Goal: Task Accomplishment & Management: Use online tool/utility

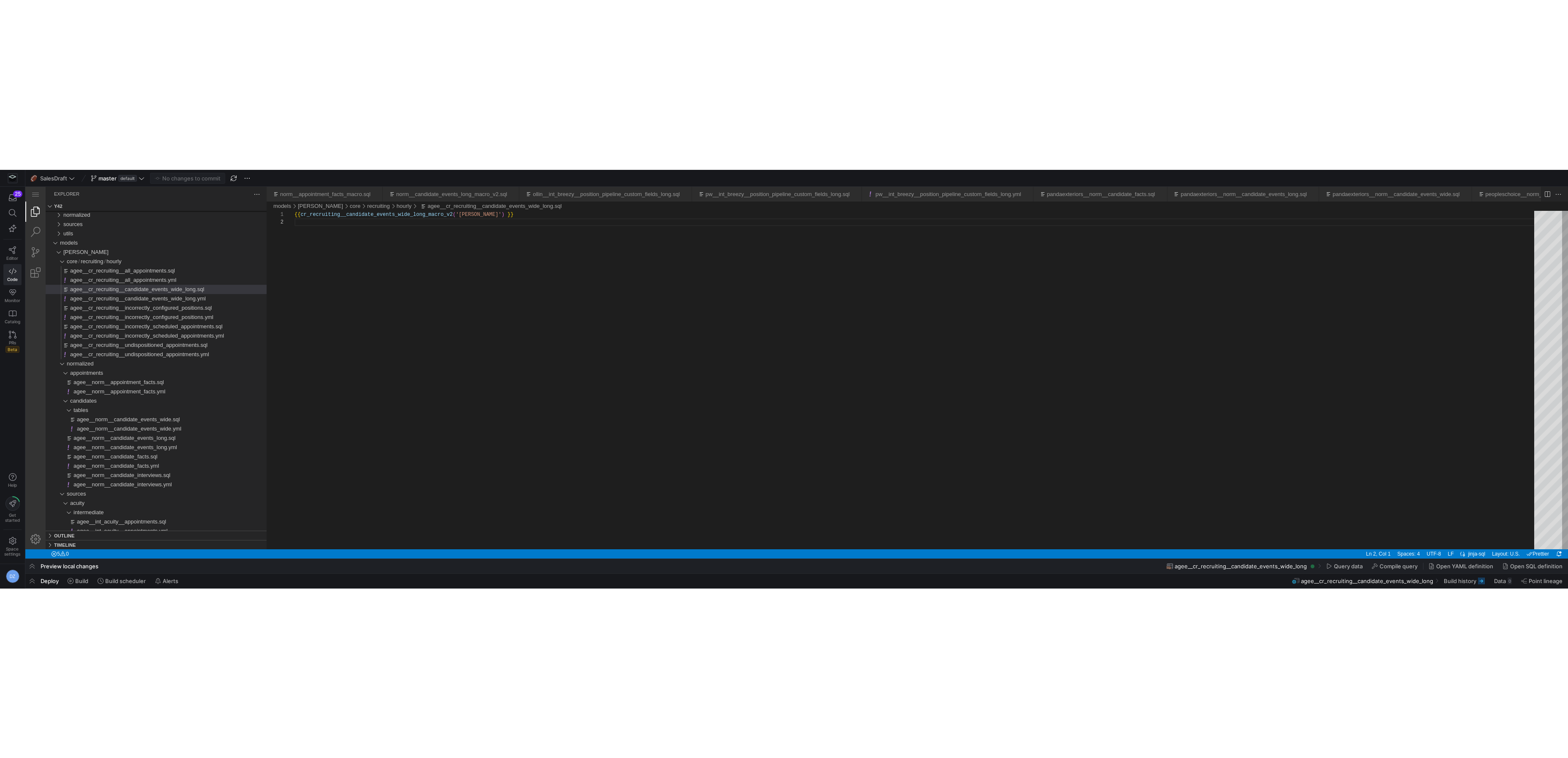
scroll to position [7, 0]
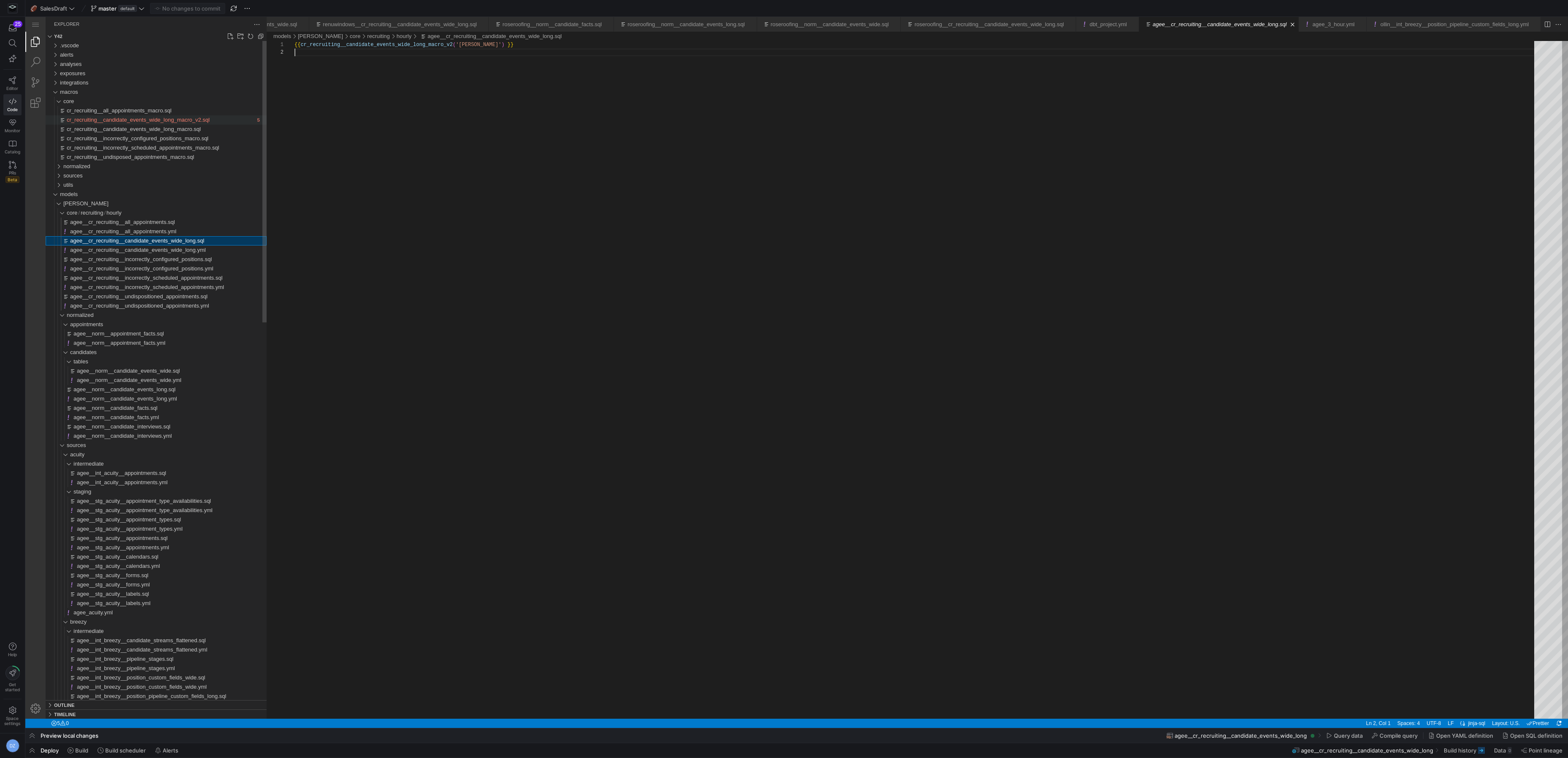
click at [176, 121] on span "cr_recruiting__candidate_events_wide_long_macro_v2.sql" at bounding box center [138, 120] width 143 height 6
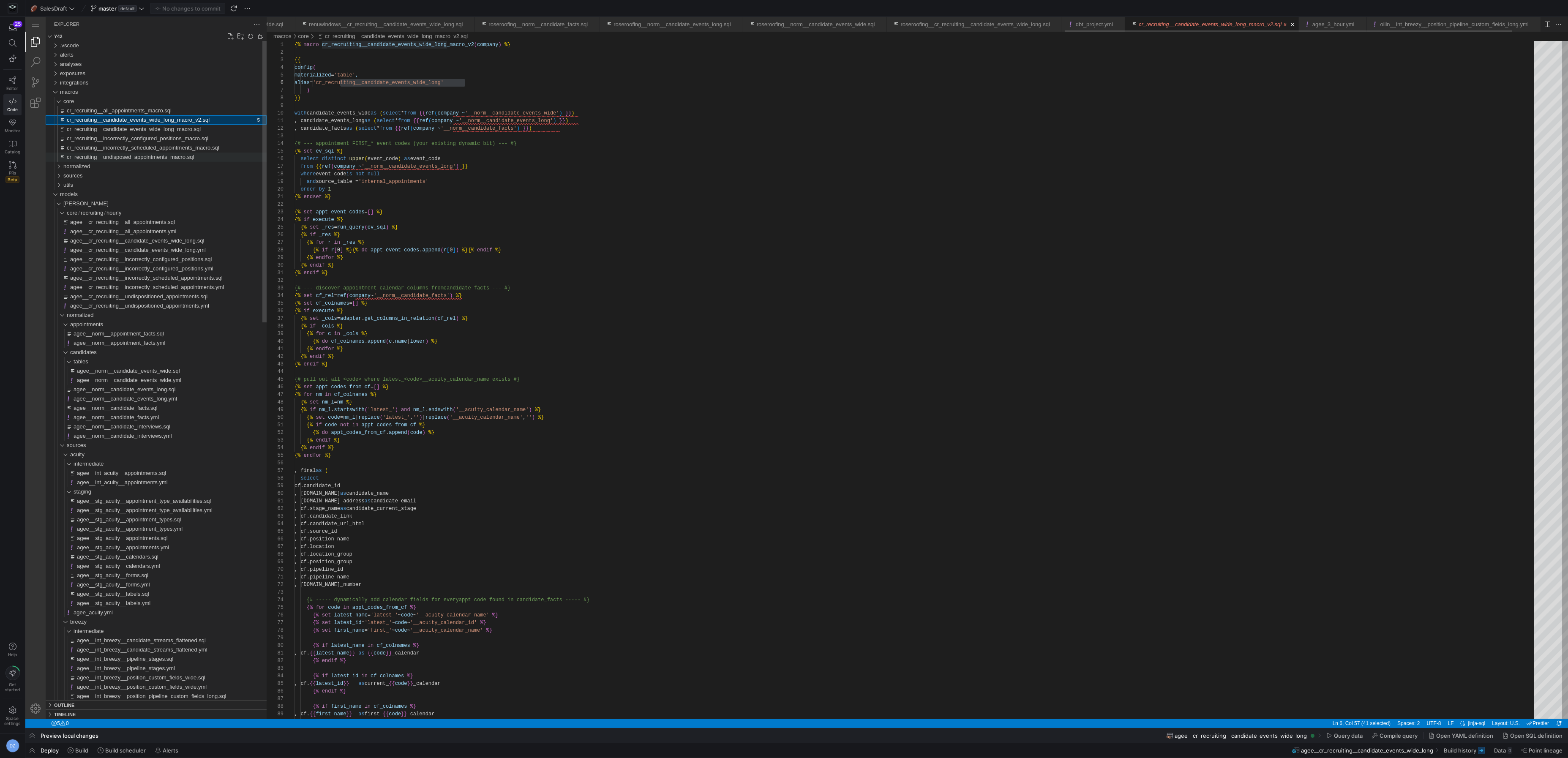
scroll to position [76, 170]
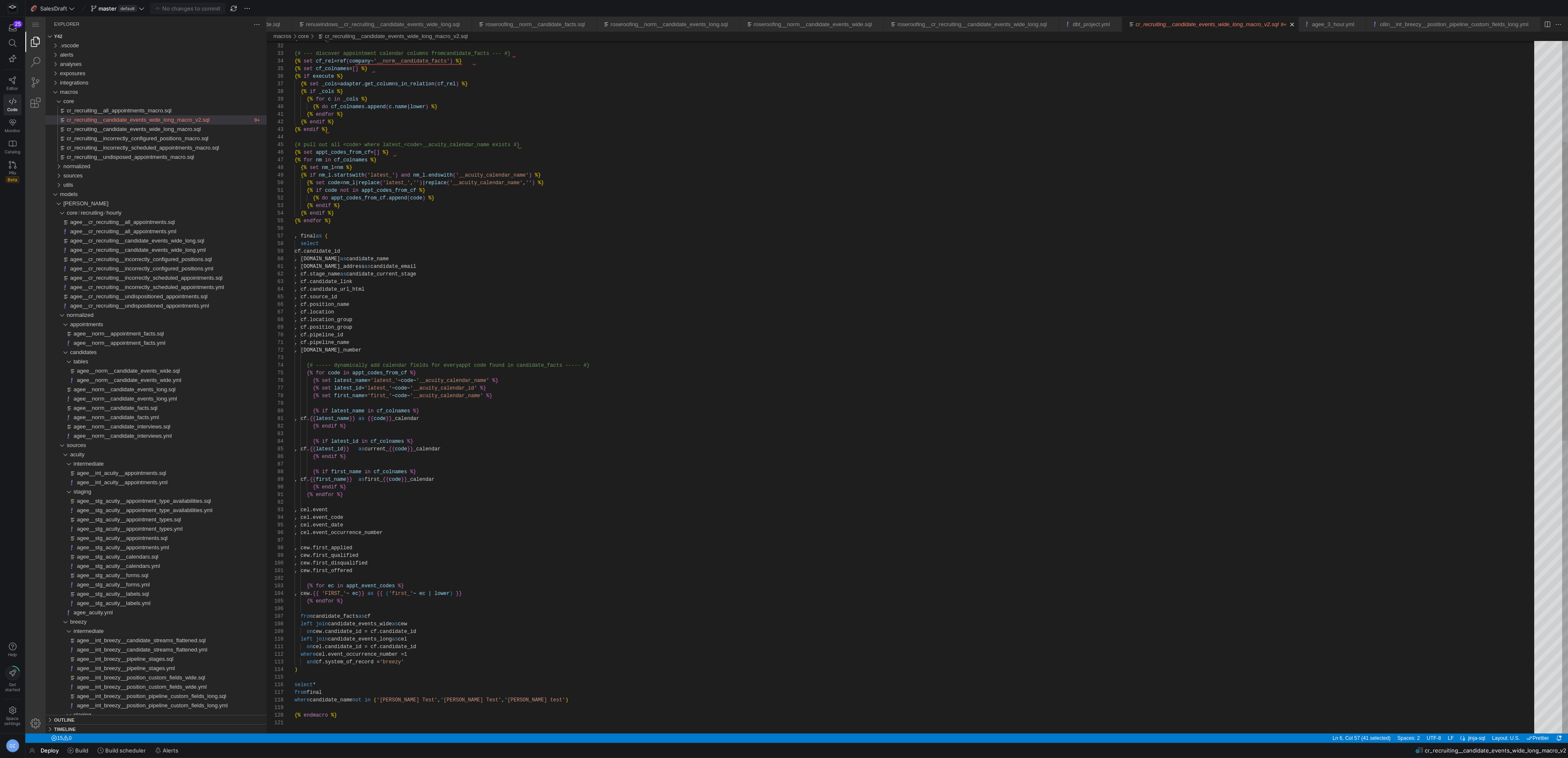
click at [498, 311] on div "{% endif %} {# --- discover appointment calendar columns from candidate_facts -…" at bounding box center [917, 609] width 1246 height 1605
type textarea "{% endfor %} , [PERSON_NAME]event , [PERSON_NAME]event_code , cel.event_date , …"
click at [415, 418] on div "{# --- discover appointment calendar columns from candidate_facts --- #} {% set…" at bounding box center [917, 598] width 1246 height 1605
click at [412, 418] on div "{# --- discover appointment calendar columns from candidate_facts --- #} {% set…" at bounding box center [917, 598] width 1246 height 1605
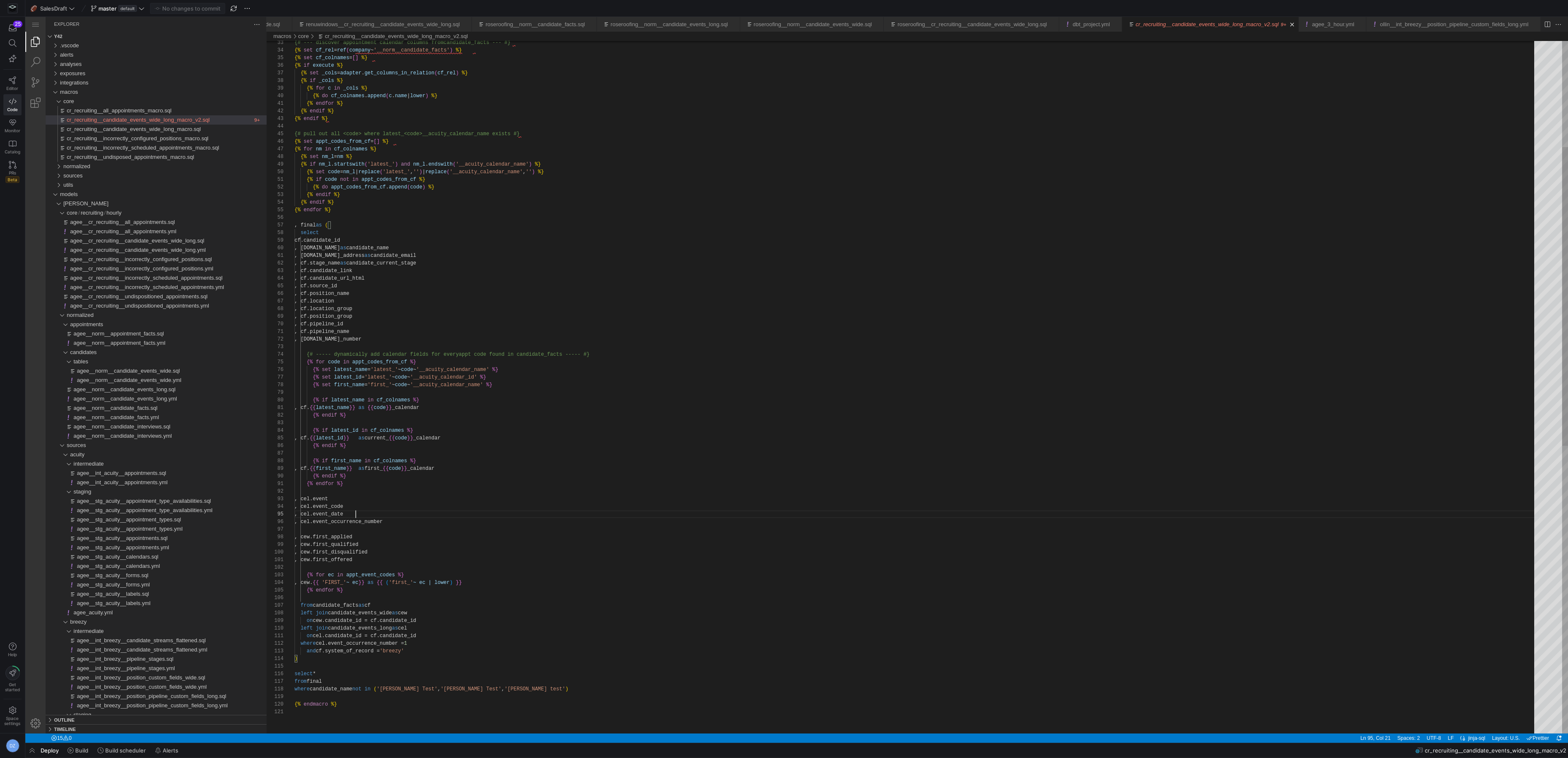
scroll to position [31, 60]
click at [411, 418] on div "{# --- discover appointment calendar columns from candidate_facts --- #} {% set…" at bounding box center [917, 598] width 1246 height 1605
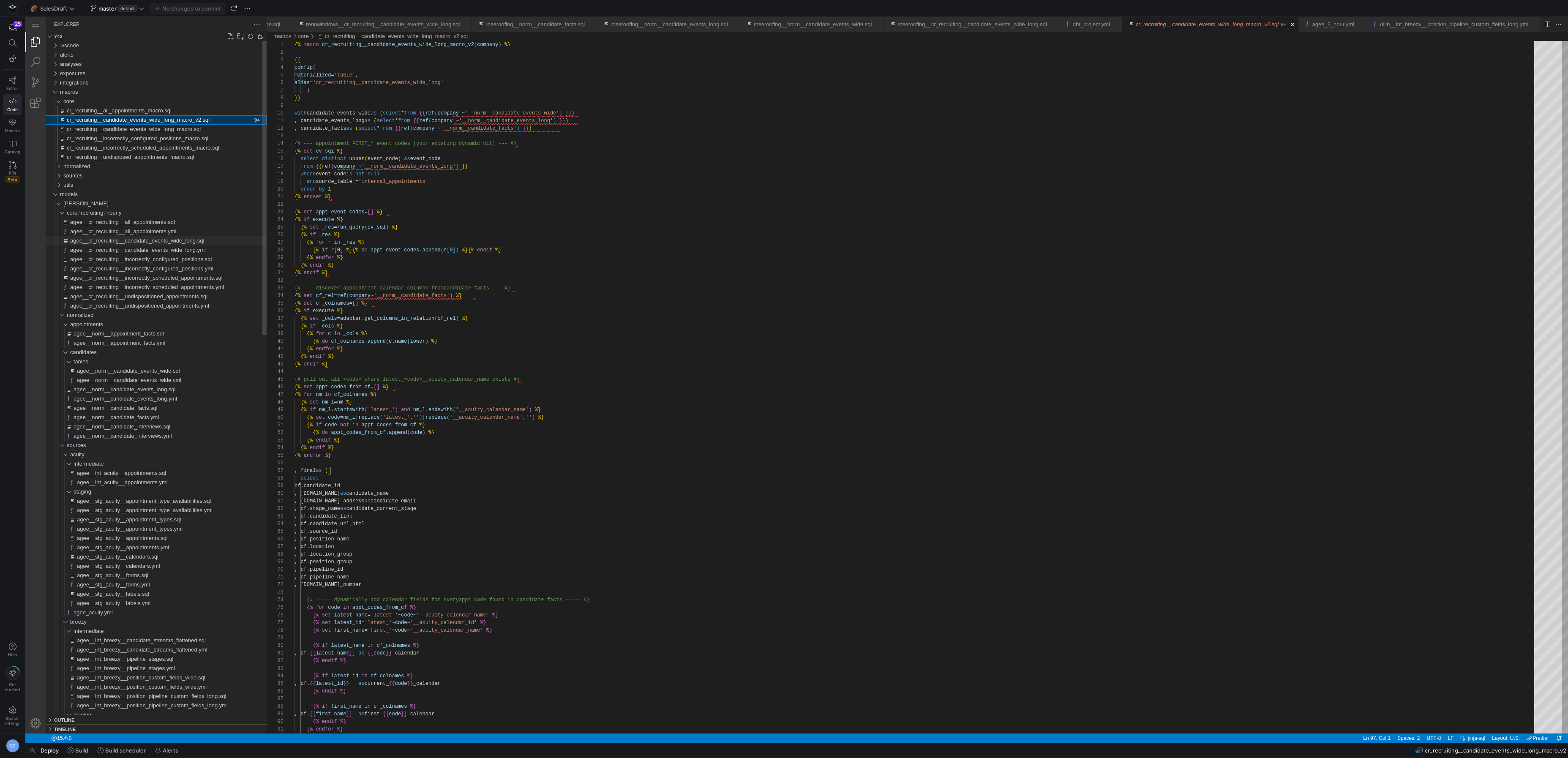
click at [183, 241] on span "agee__cr_recruiting__candidate_events_wide_long.sql" at bounding box center [136, 240] width 134 height 6
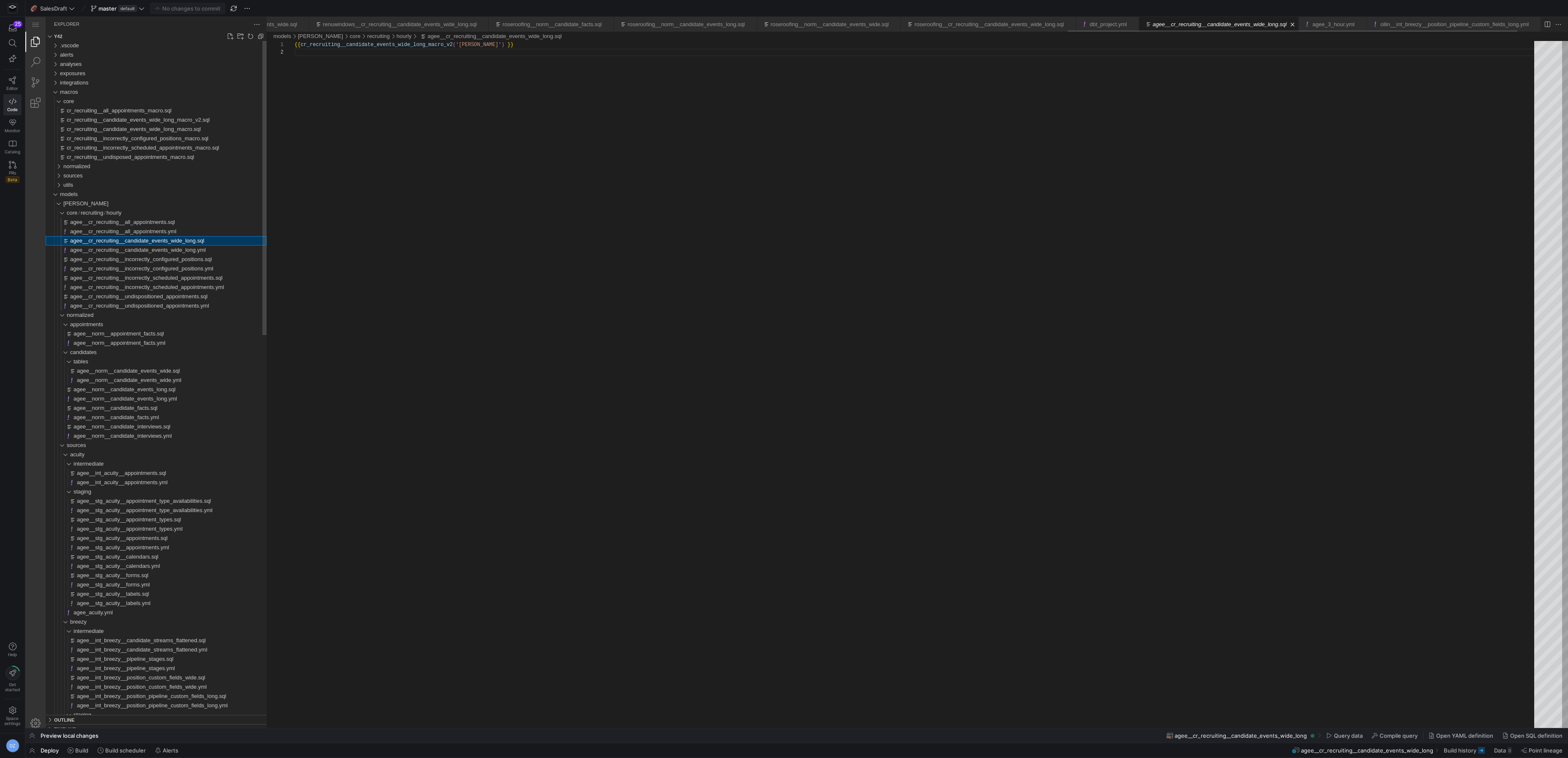
scroll to position [7, 0]
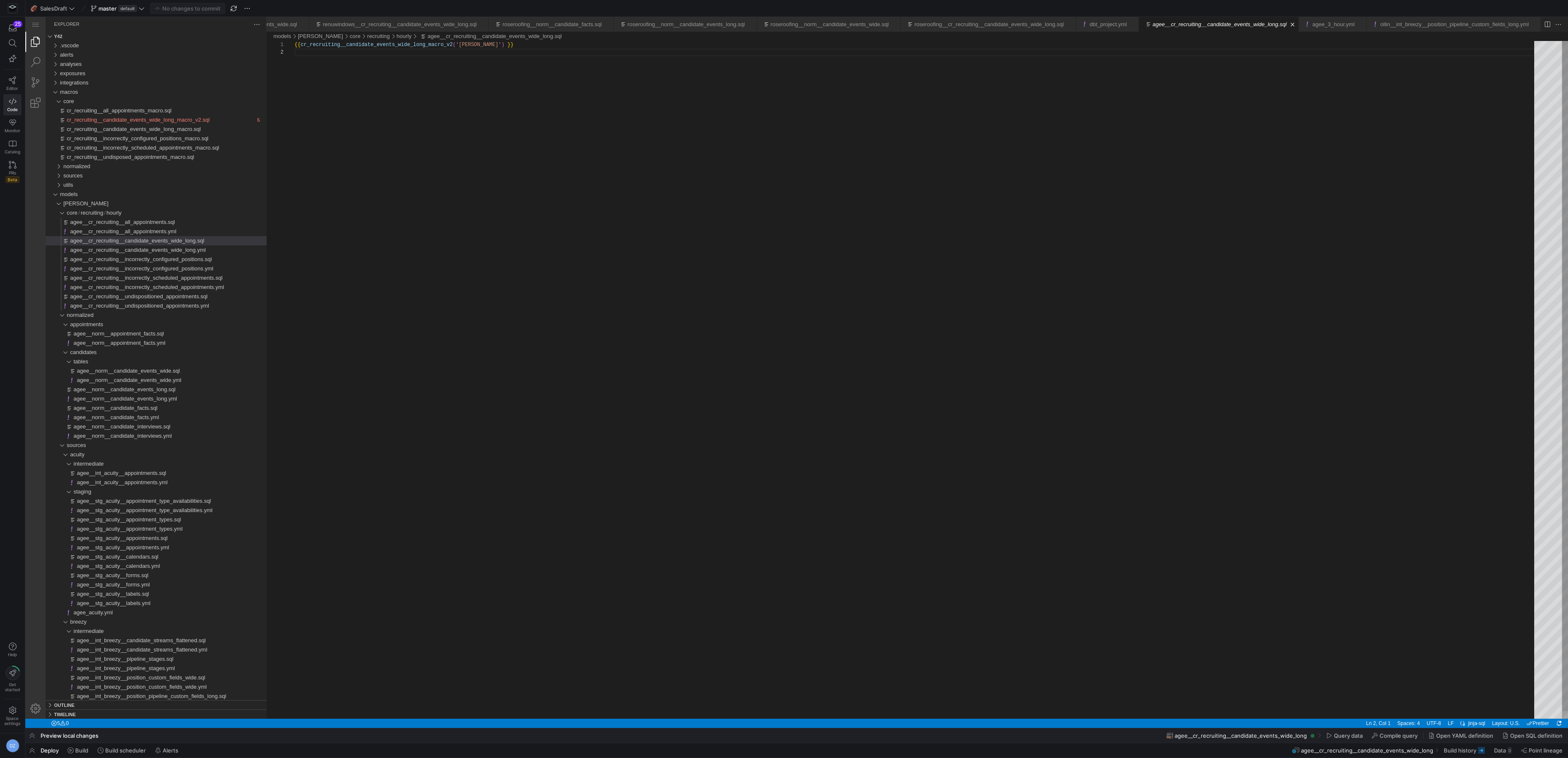
click at [457, 45] on div "{{ cr_recruiting__candidate_events_wide_long_macro_v 2 ( '[PERSON_NAME]' ) }}" at bounding box center [917, 383] width 1246 height 686
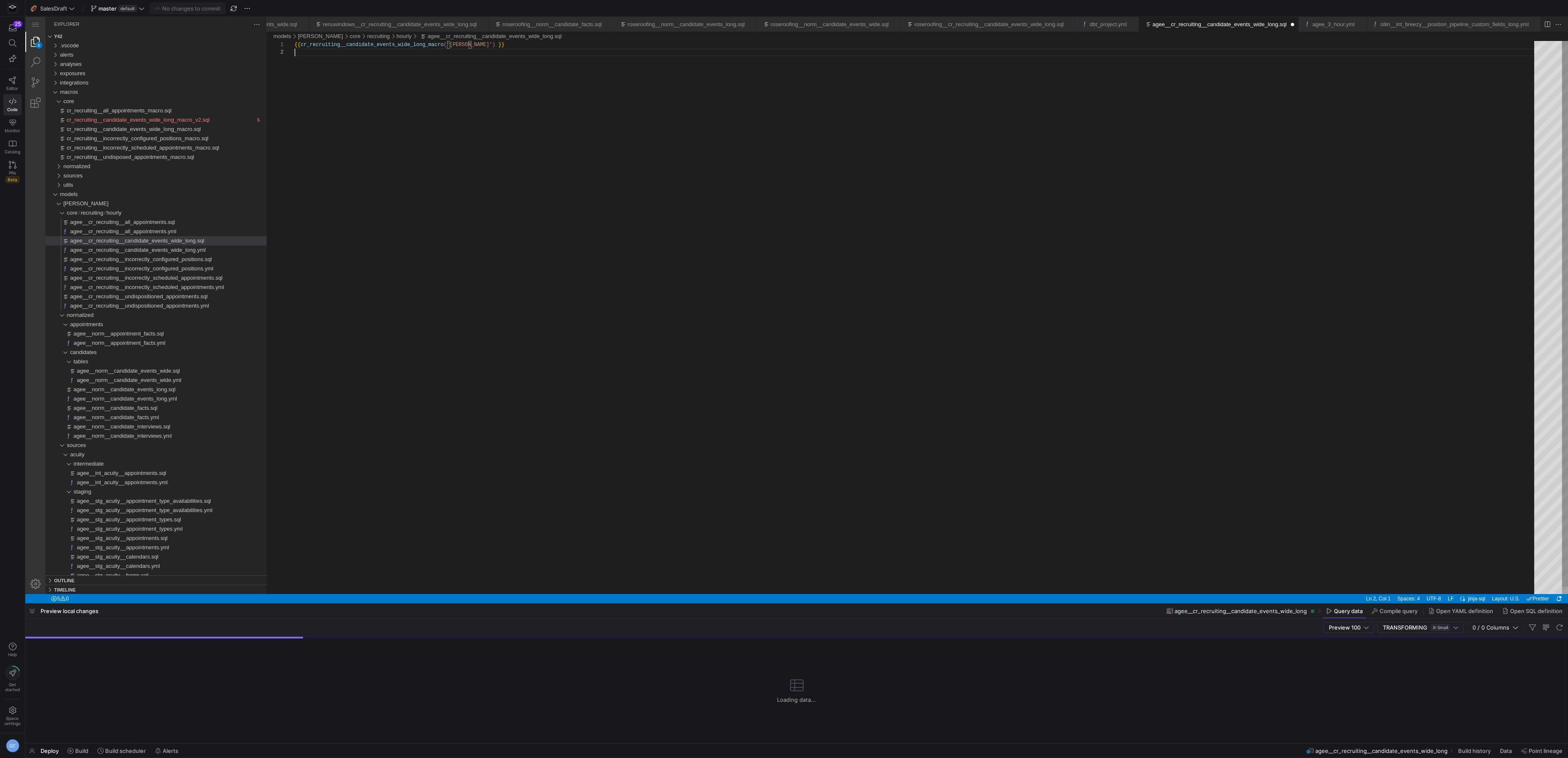
click at [515, 117] on div "{{ cr_recruiting__candidate_events_wide_long_macro ( '[PERSON_NAME]' ) }}" at bounding box center [917, 321] width 1246 height 561
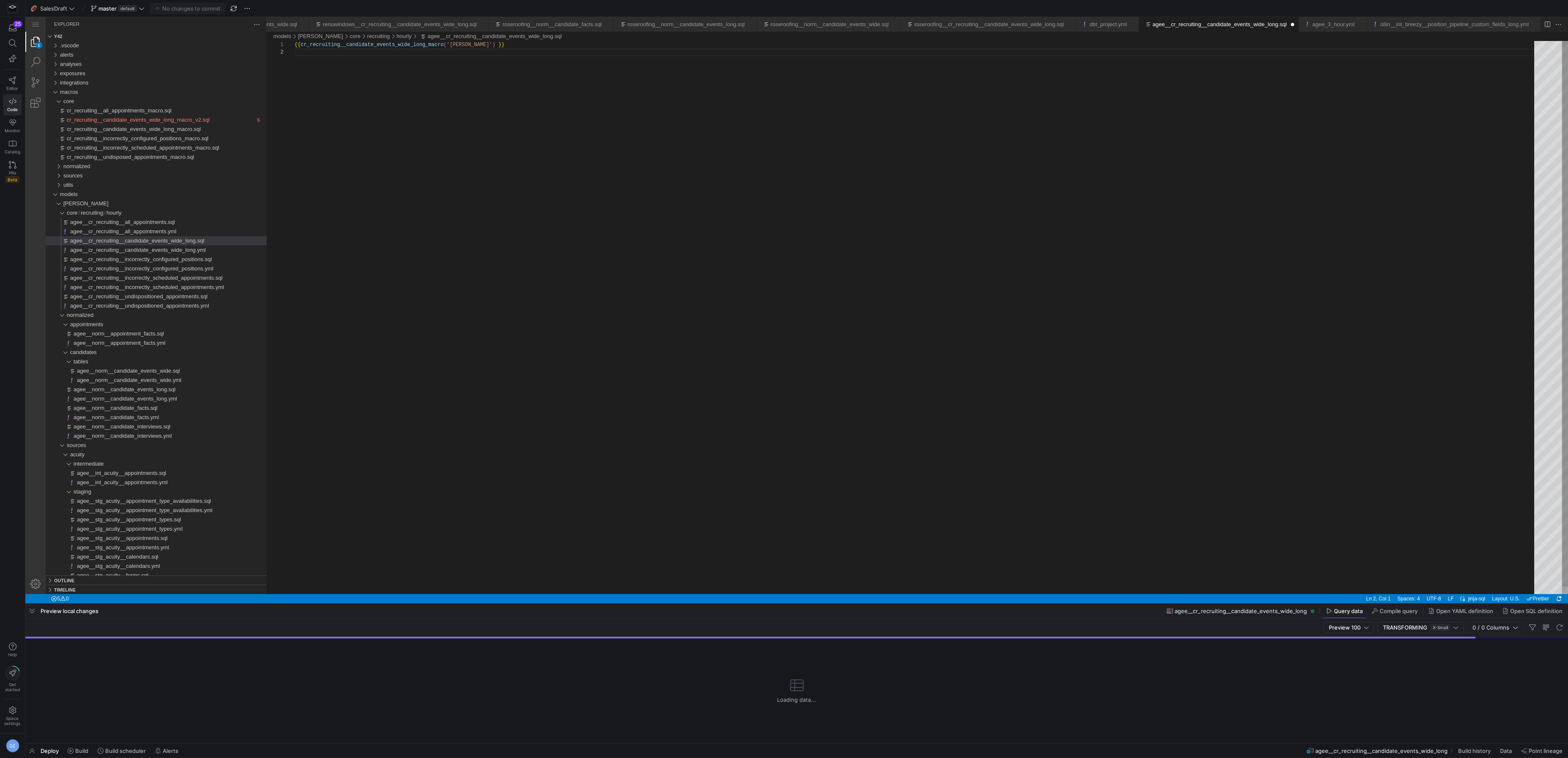
click at [453, 74] on div "{{ cr_recruiting__candidate_events_wide_long_macro ( '[PERSON_NAME]' ) }}" at bounding box center [917, 321] width 1246 height 561
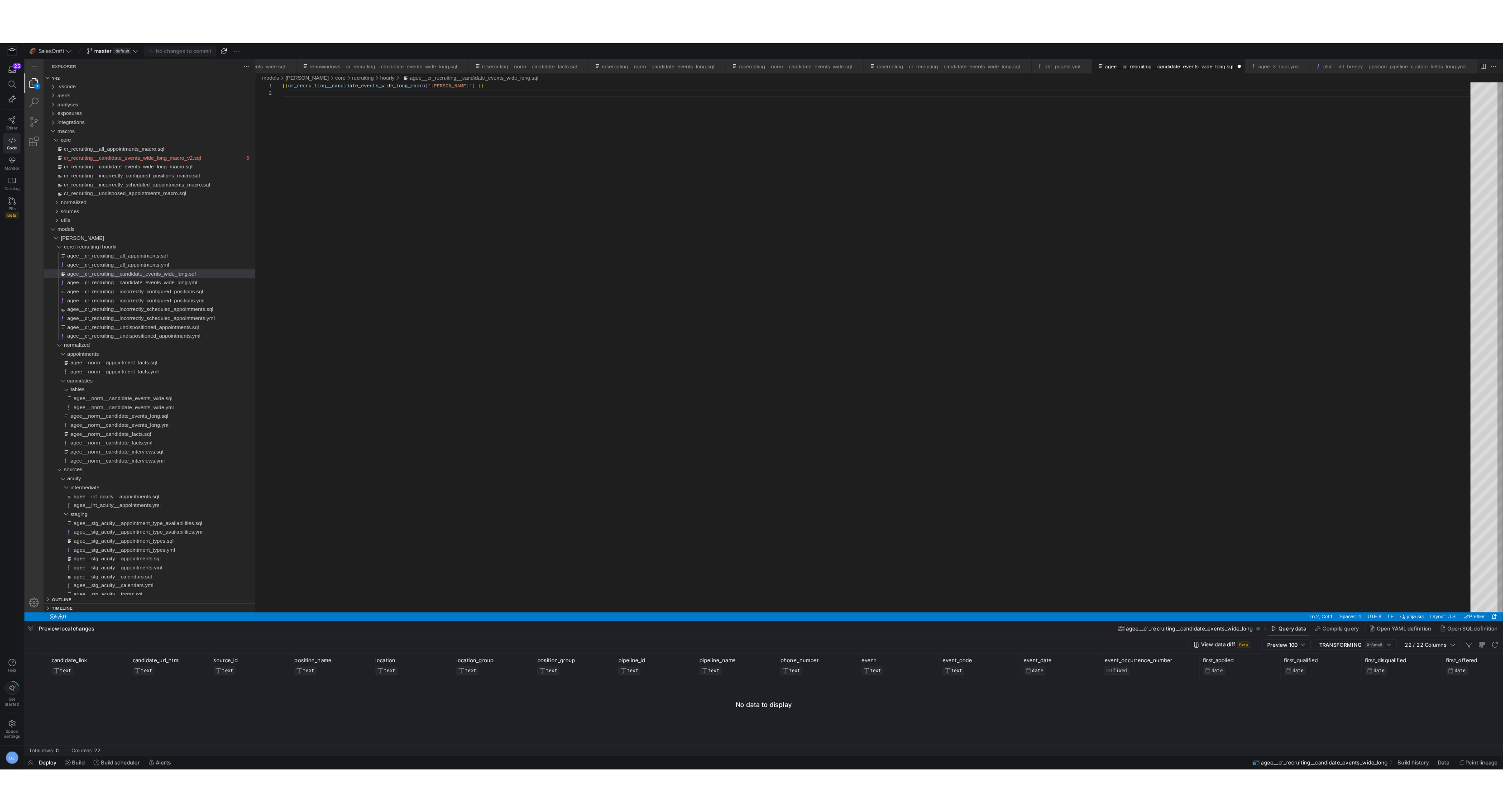
scroll to position [0, 372]
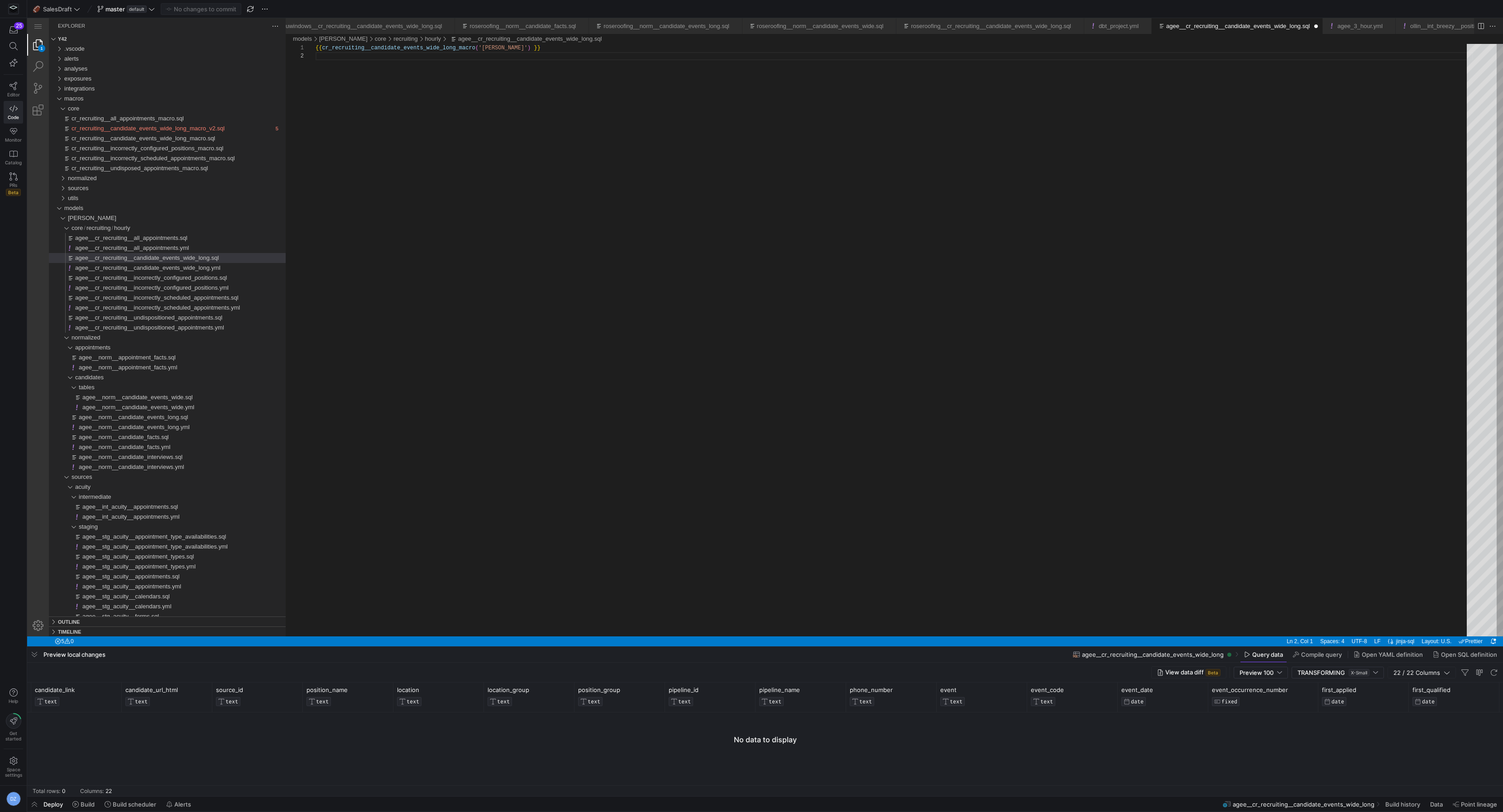
click at [1447, 448] on icon "button" at bounding box center [1447, 673] width 7 height 7
click at [1321, 448] on div at bounding box center [720, 753] width 1385 height 83
click at [1443, 448] on span "22 / 22 Columns" at bounding box center [1419, 673] width 51 height 7
click at [572, 448] on div "{{ cr_recruiting__candidate_events_wide_long_macro ( '[PERSON_NAME]' ) }}" at bounding box center [894, 344] width 1158 height 601
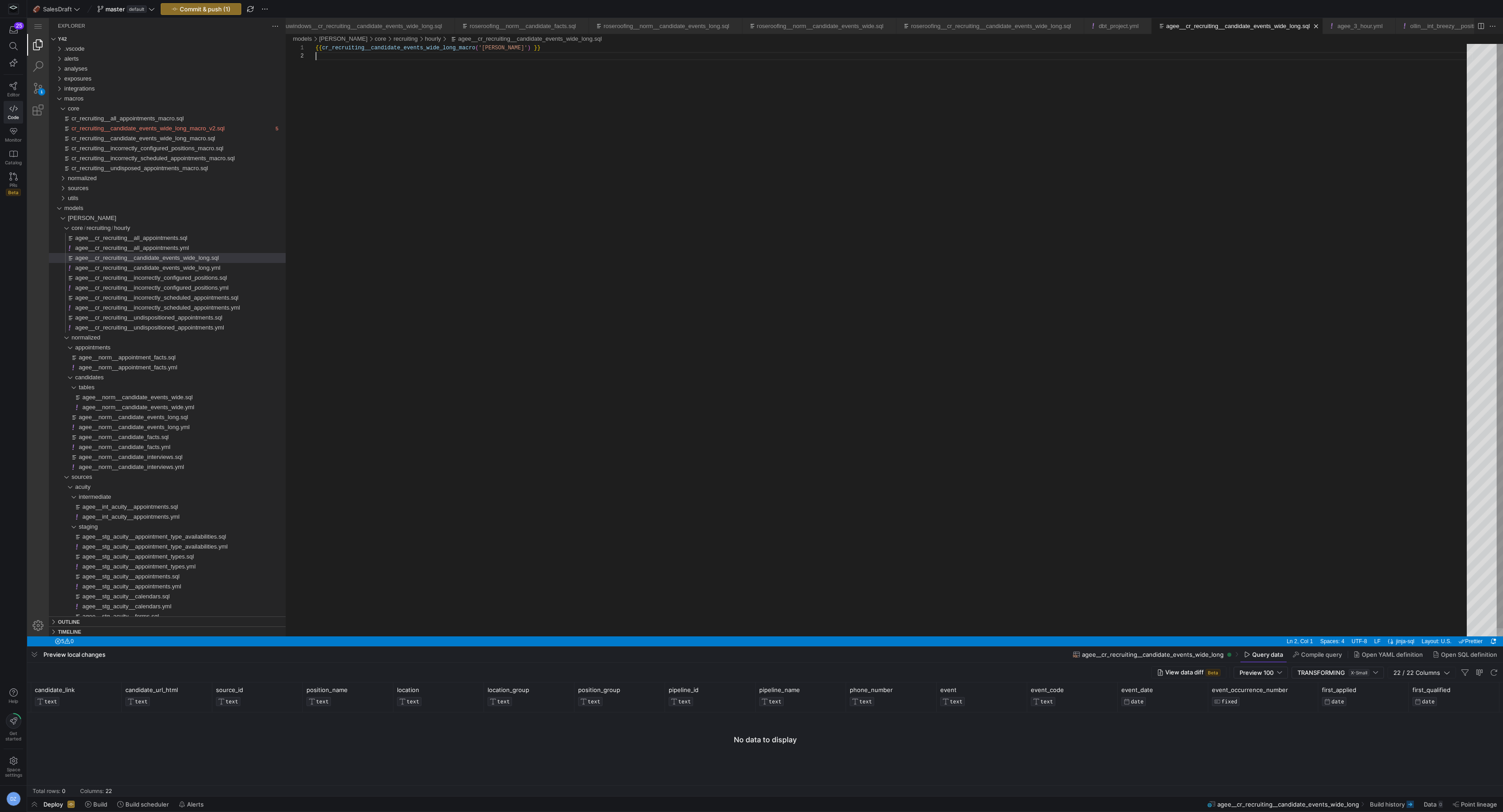
click at [442, 196] on div "{{ cr_recruiting__candidate_events_wide_long_macro ( '[PERSON_NAME]' ) }}" at bounding box center [894, 344] width 1158 height 601
click at [479, 48] on div "{{ cr_recruiting__candidate_events_wide_long_macro ( '[PERSON_NAME]' ) }}" at bounding box center [894, 344] width 1158 height 601
click at [759, 388] on div "{{ cr_recruiting__candidate_events_wide_long_macro_v 2 ( '[PERSON_NAME]' ) }}" at bounding box center [894, 344] width 1158 height 601
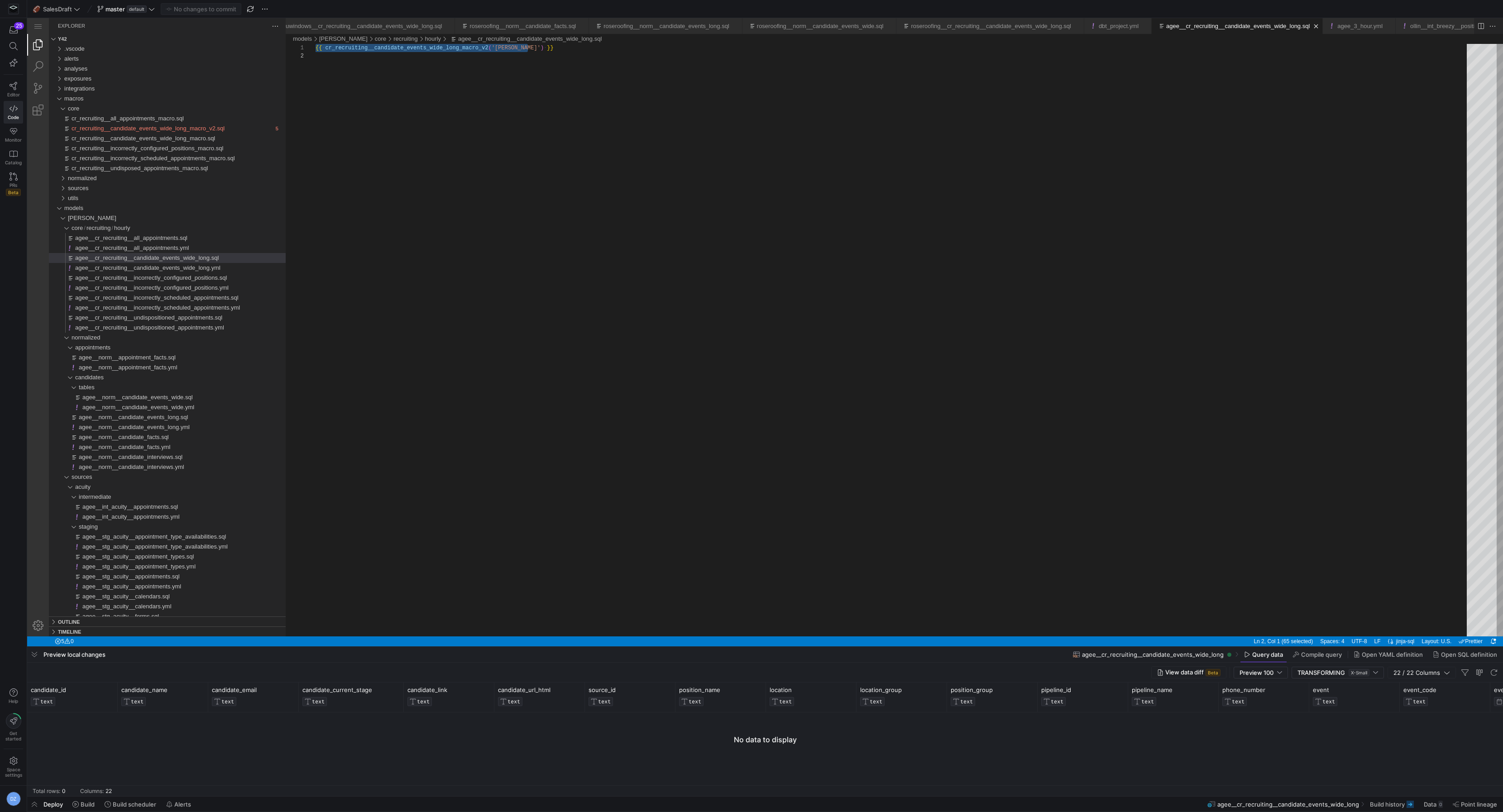
type textarea "{{ cr_recruiting__candidate_events_wide_long_macro_v2('[PERSON_NAME]') }}"
click at [1417, 448] on span "22 / 22 Columns" at bounding box center [1419, 673] width 51 height 7
click at [929, 448] on div "{{ cr_recruiting__candidate_events_wide_long_macro_v 2 ( '[PERSON_NAME]' ) }}" at bounding box center [894, 344] width 1158 height 601
click at [356, 294] on div "{{ cr_recruiting__candidate_events_wide_long_macro_v 2 ( '[PERSON_NAME]' ) }}" at bounding box center [894, 344] width 1158 height 601
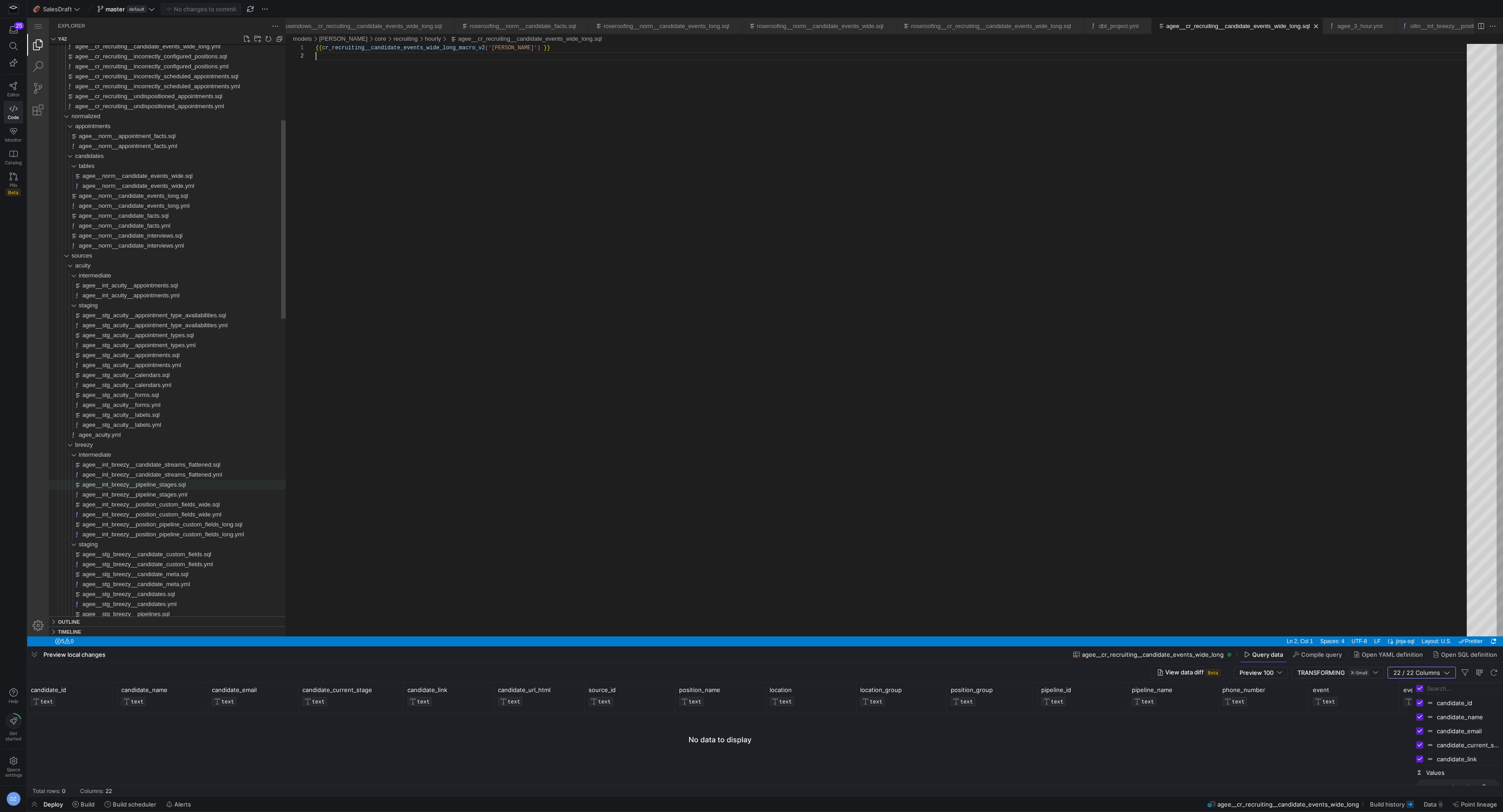
click at [209, 448] on div "agee__int_breezy__pipeline_stages.sql" at bounding box center [183, 485] width 203 height 10
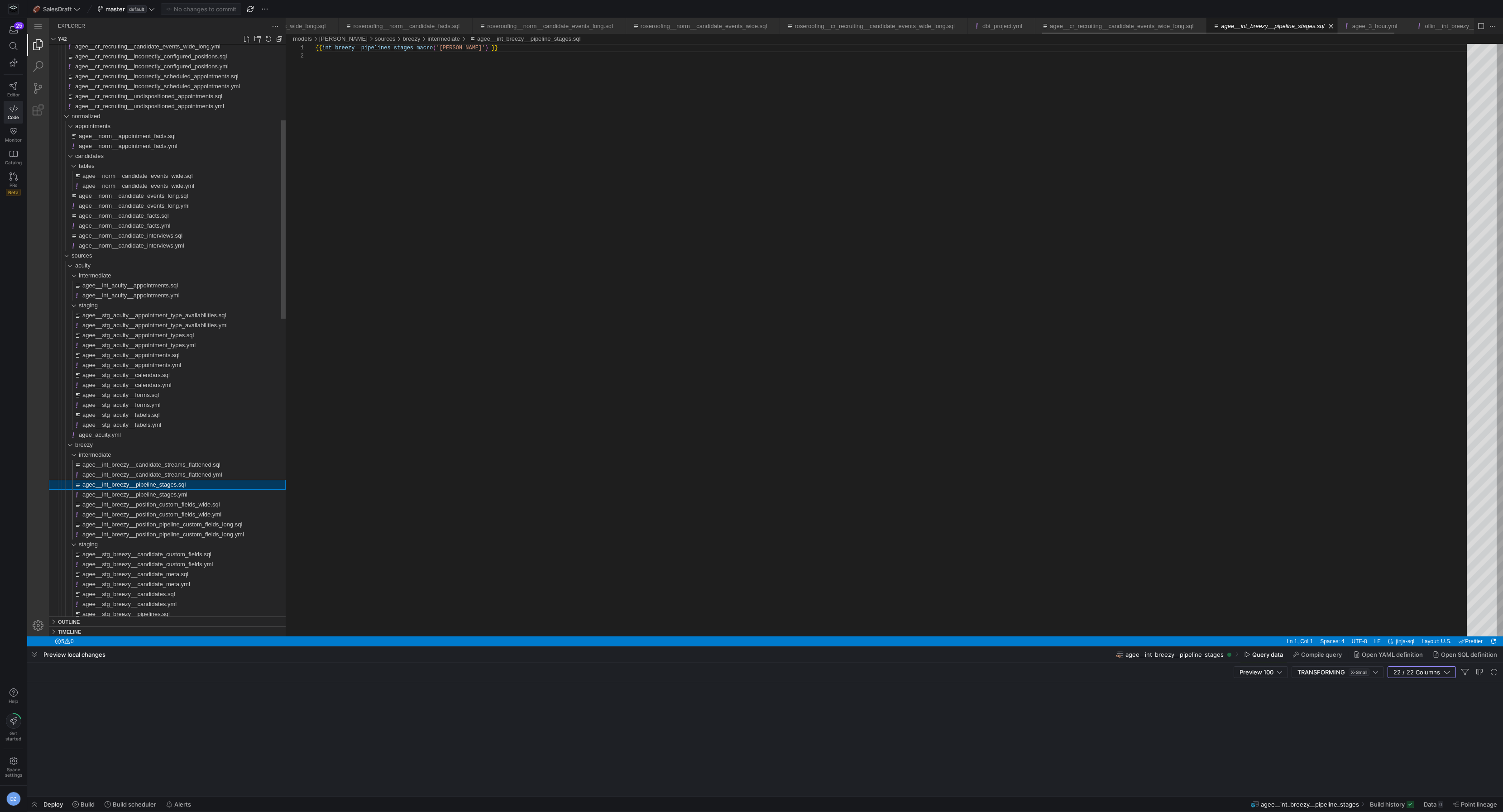
scroll to position [7, 0]
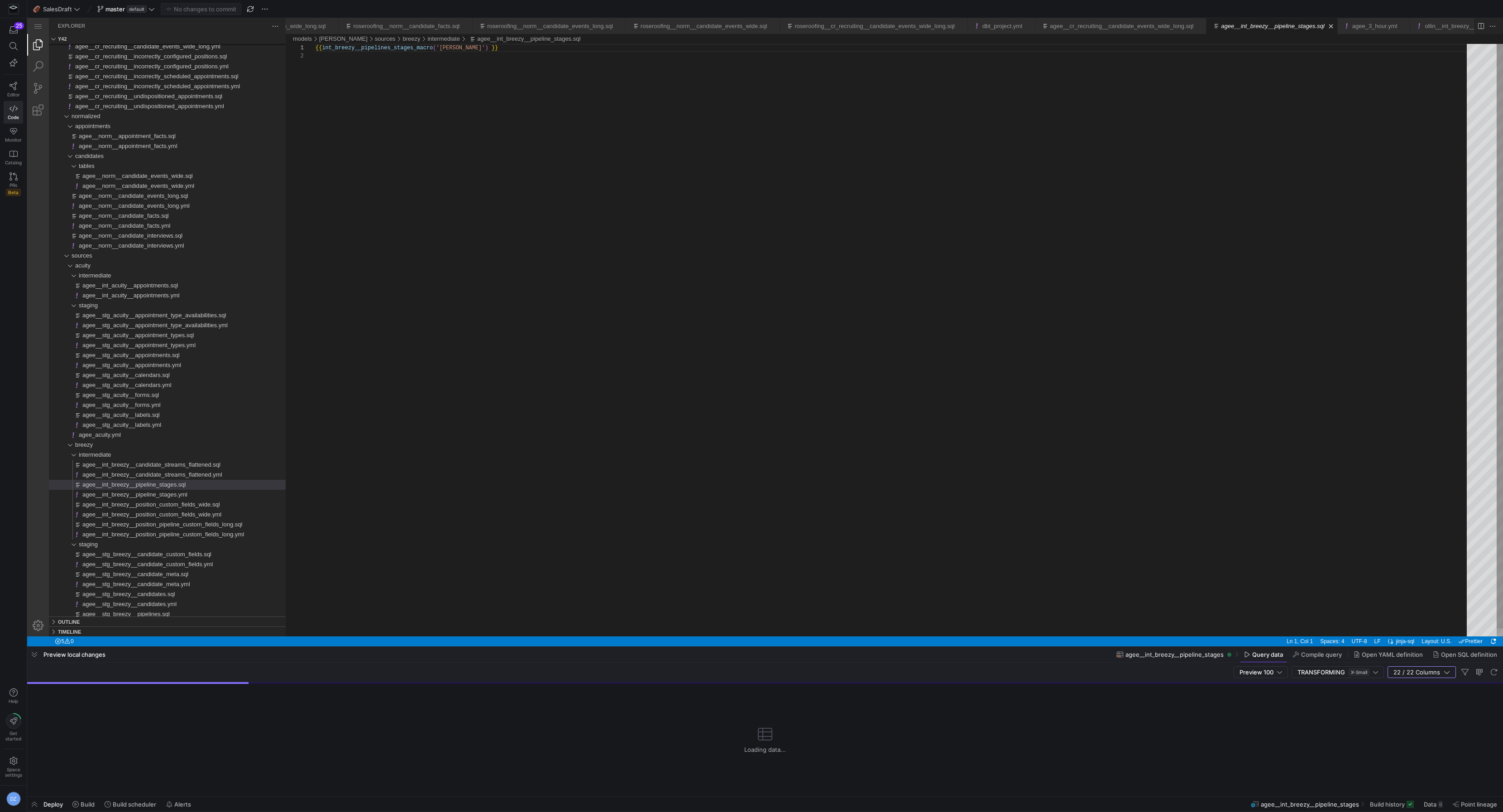
click at [432, 307] on div "{{ int_breezy__pipelines_stages_macro ( '[PERSON_NAME]' ) }}" at bounding box center [894, 344] width 1158 height 601
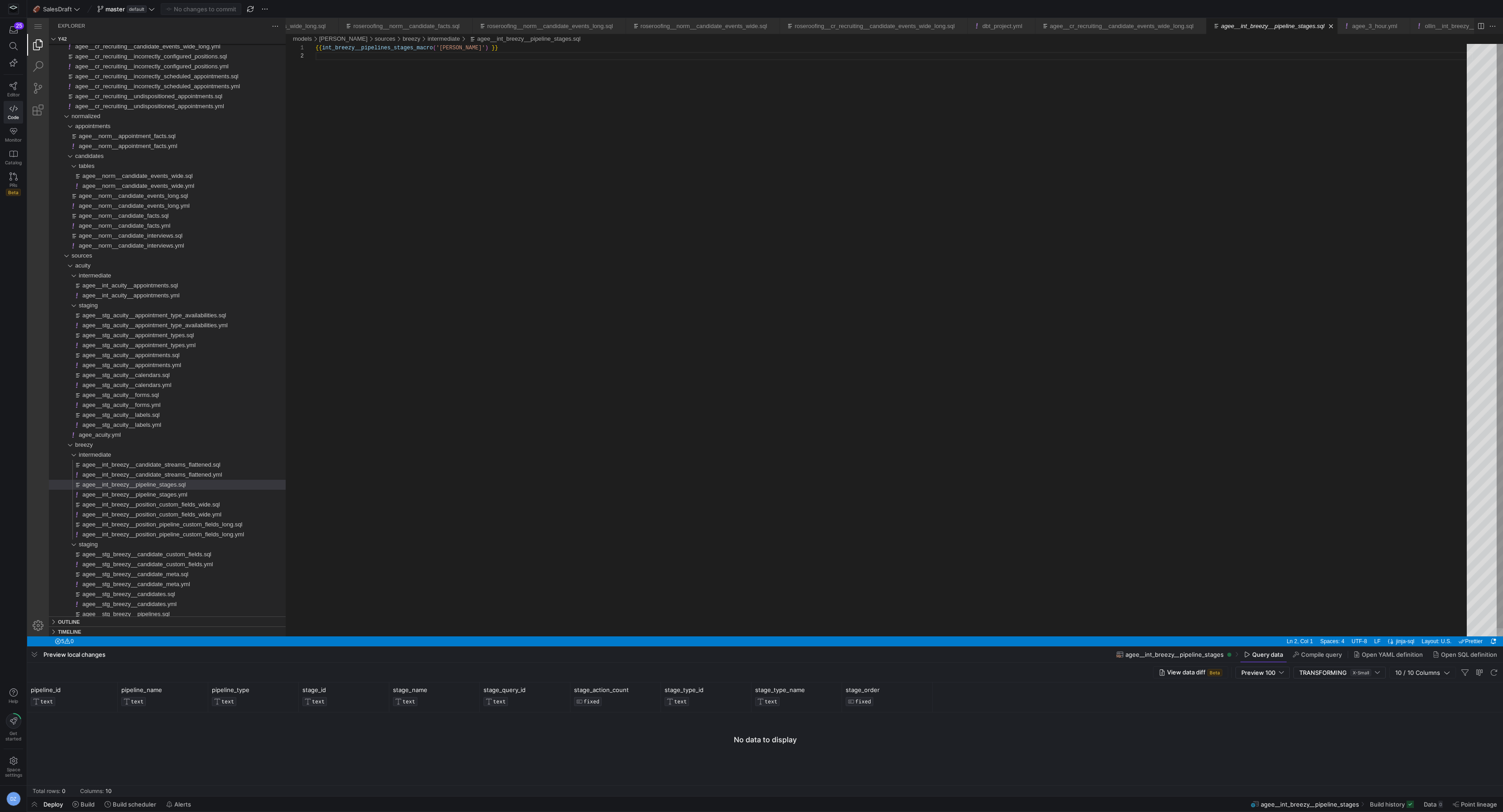
click at [458, 414] on div "{{ int_breezy__pipelines_stages_macro ( '[PERSON_NAME]' ) }}" at bounding box center [894, 344] width 1158 height 601
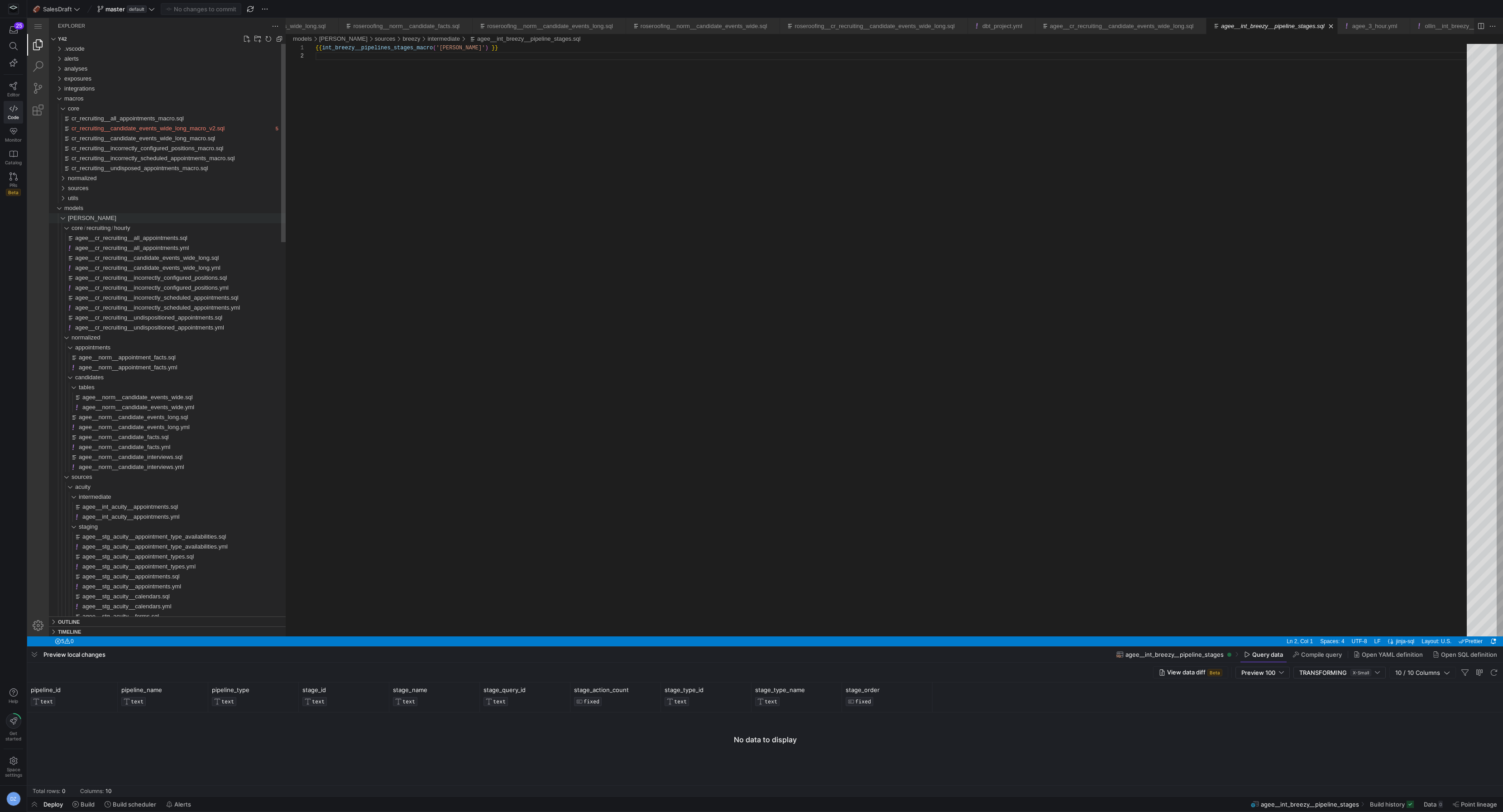
click at [107, 217] on div "[PERSON_NAME]" at bounding box center [177, 218] width 218 height 10
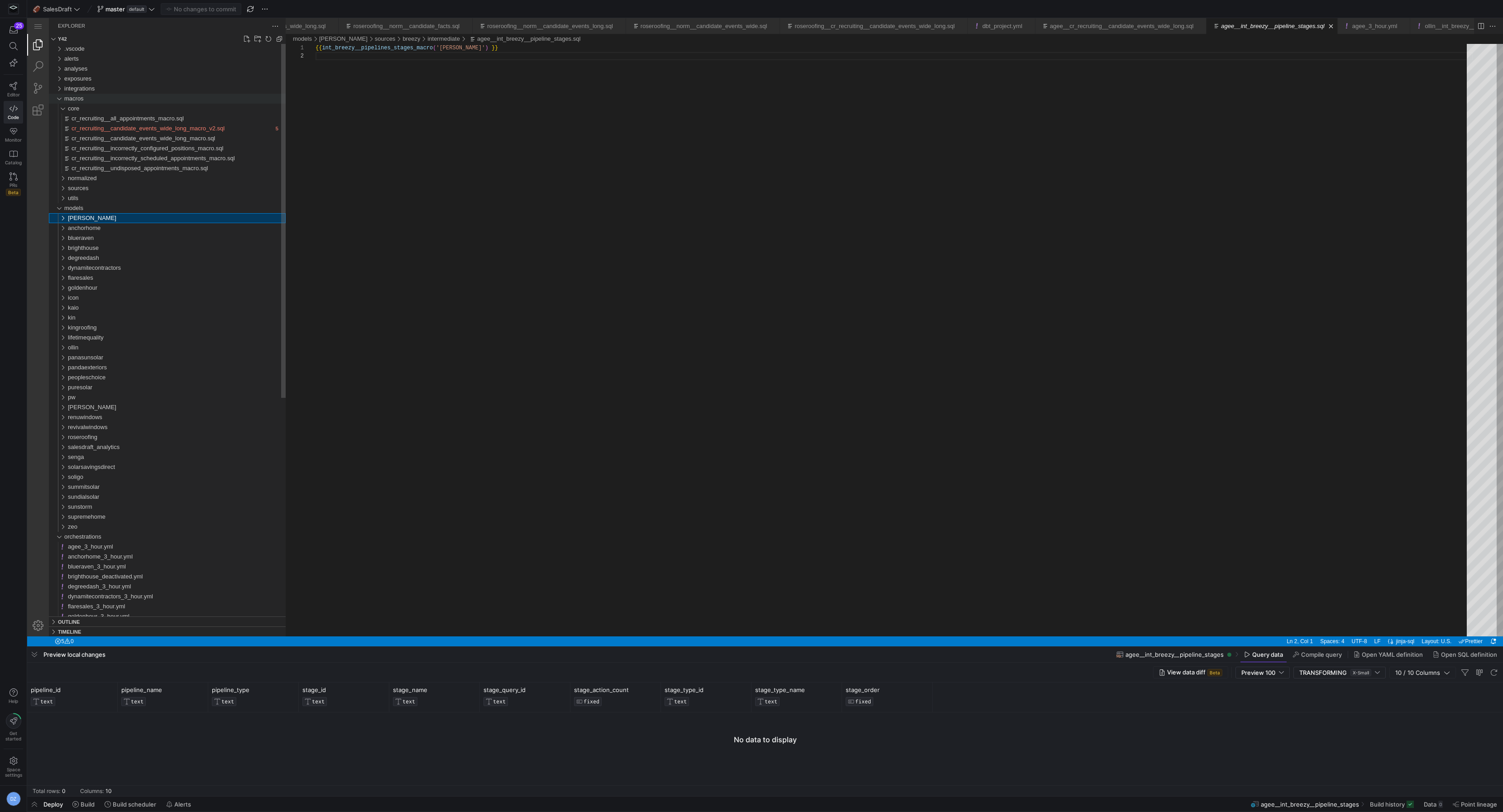
click at [72, 100] on span "macros" at bounding box center [74, 98] width 20 height 7
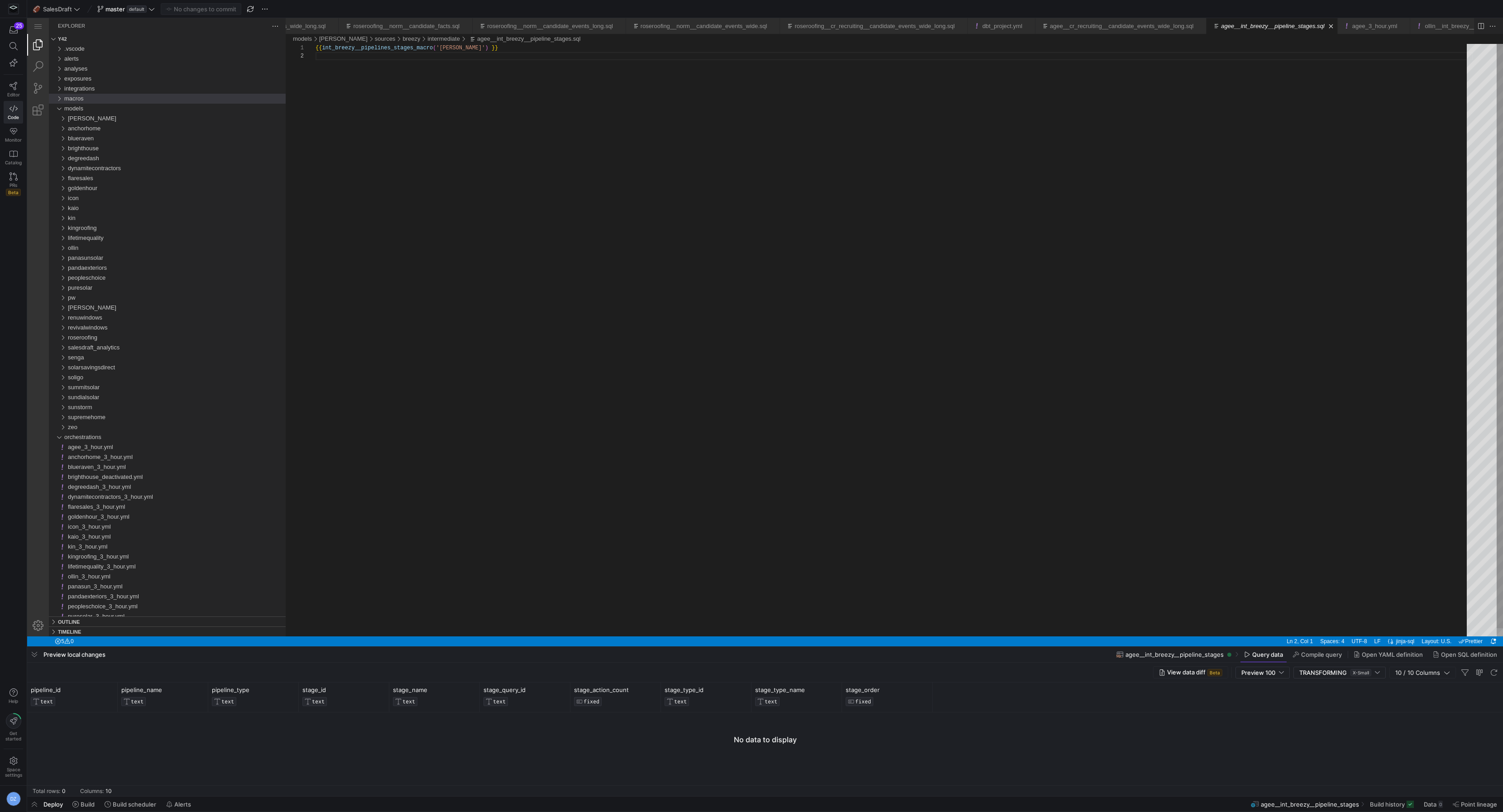
click at [485, 184] on div "{{ int_breezy__pipelines_stages_macro ( '[PERSON_NAME]' ) }}" at bounding box center [894, 344] width 1158 height 601
click at [336, 25] on link "Close (⌘W)" at bounding box center [332, 26] width 9 height 9
click at [431, 25] on link "roseroofing__norm__candidate_events_long.sql" at bounding box center [427, 25] width 125 height 7
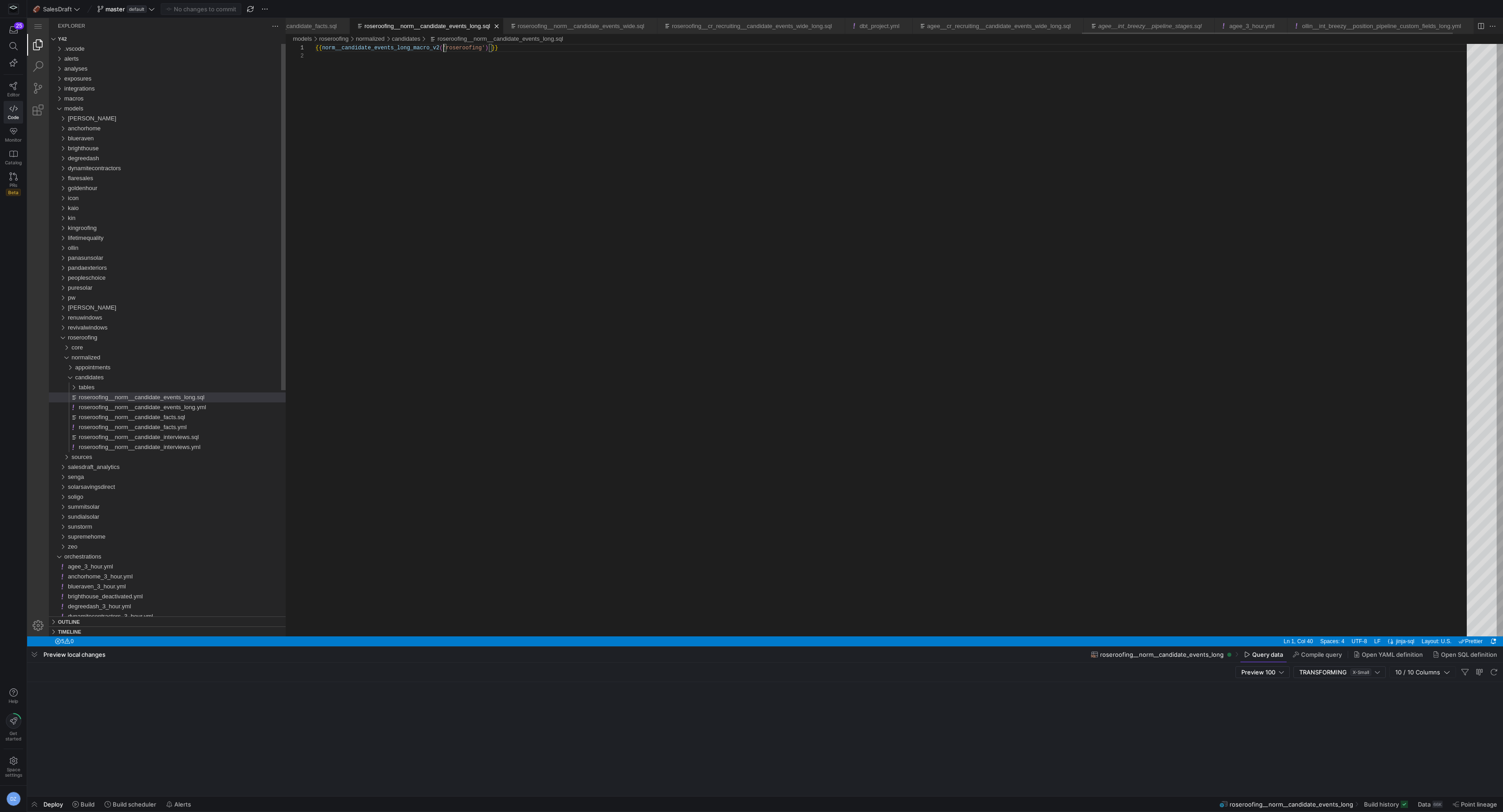
scroll to position [0, 127]
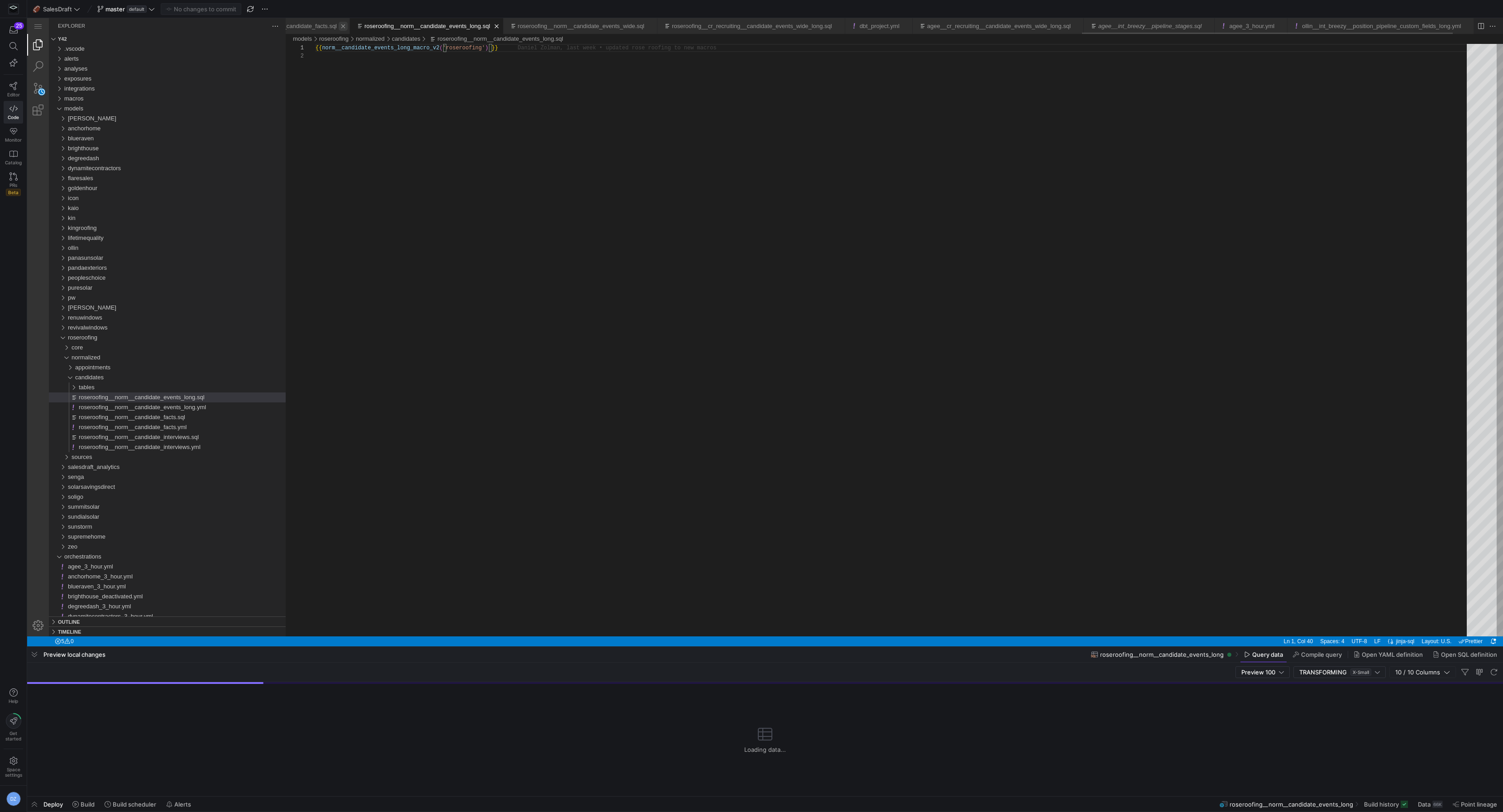
click at [348, 25] on link "Close (⌘W)" at bounding box center [343, 26] width 9 height 9
click at [491, 28] on link "Close (⌘W)" at bounding box center [496, 26] width 9 height 9
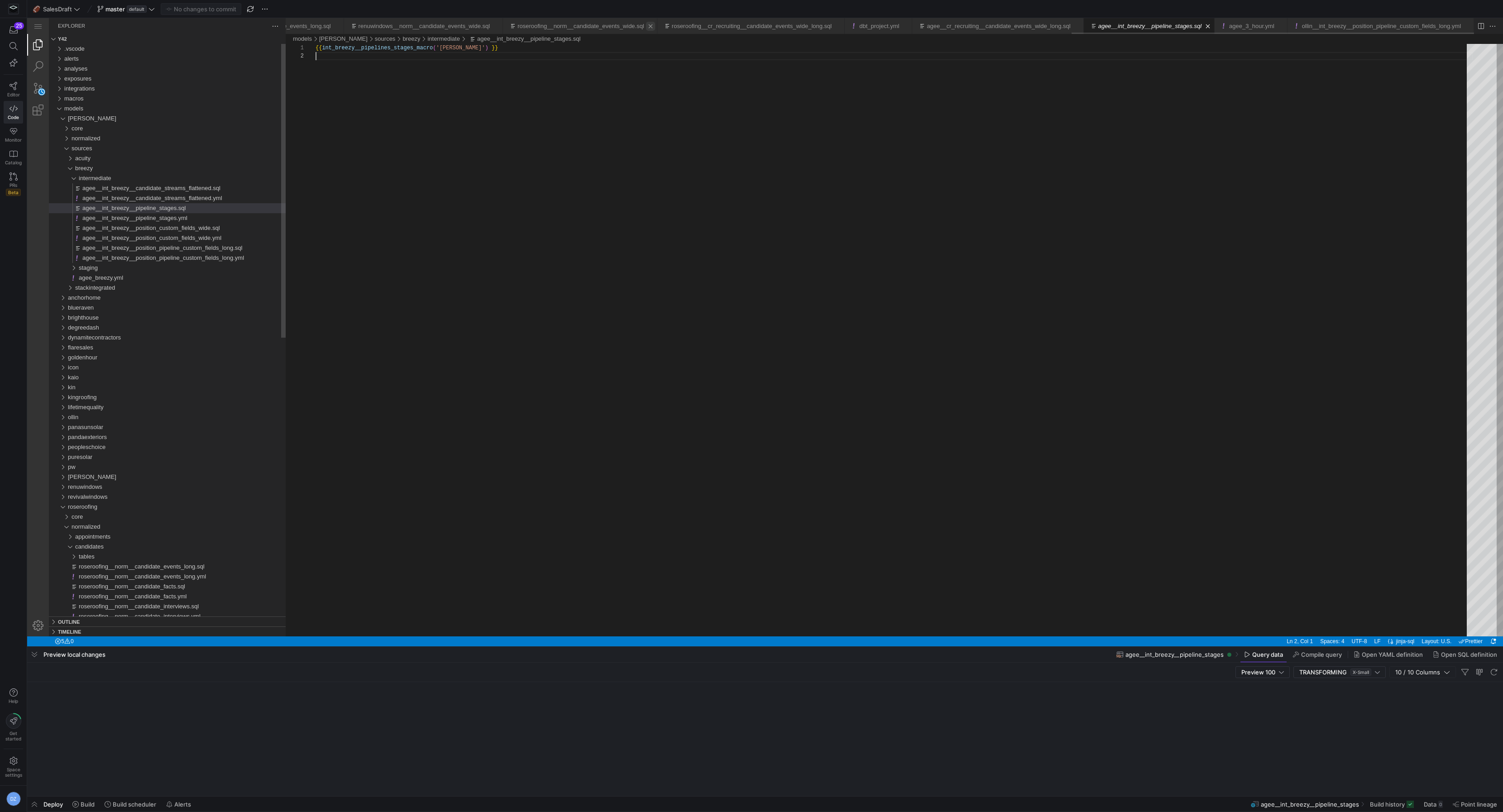
scroll to position [7, 0]
click at [491, 27] on link "Close (⌘W)" at bounding box center [496, 26] width 9 height 9
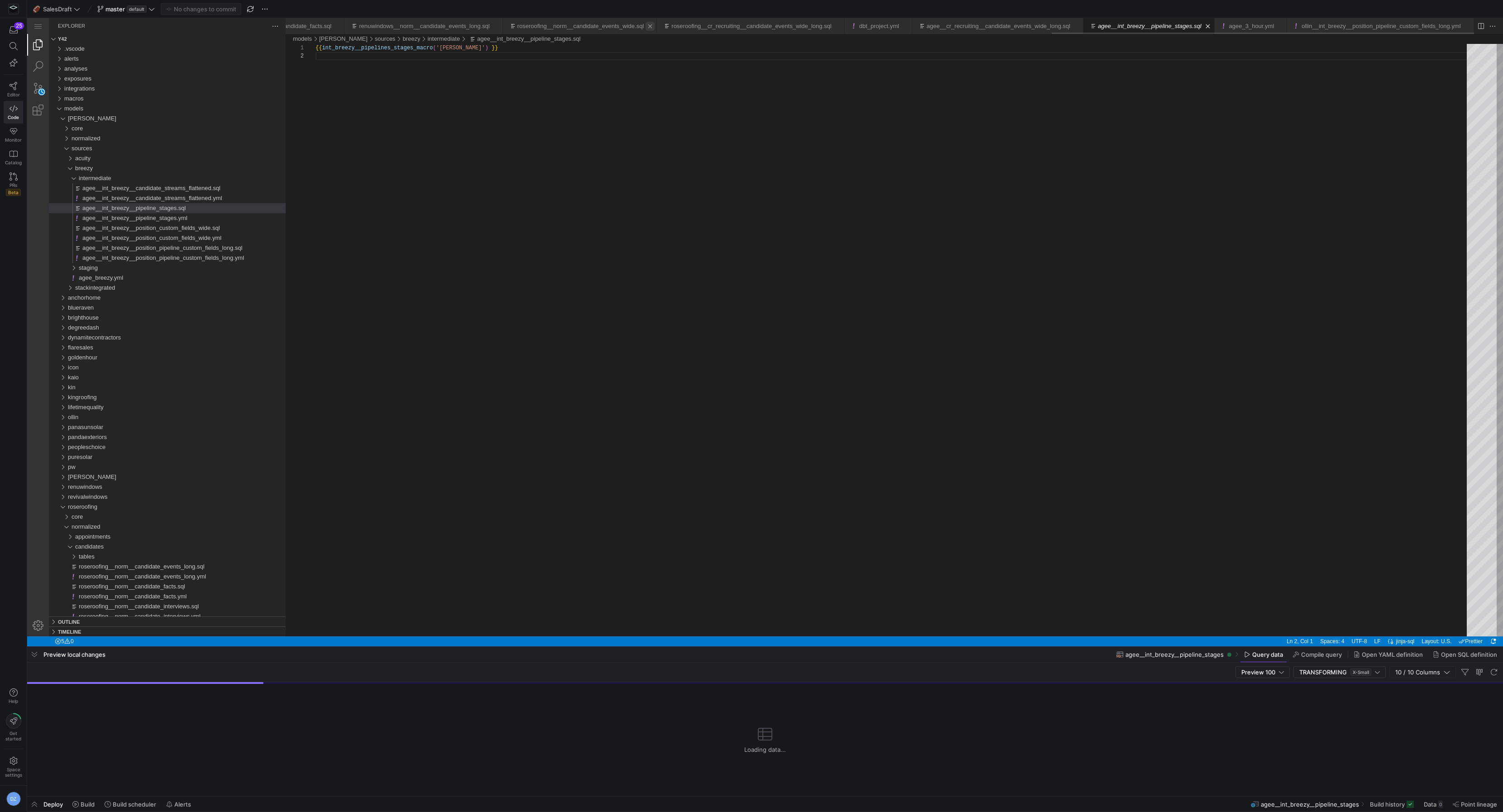
click at [491, 27] on link "Close (⌘W)" at bounding box center [496, 26] width 9 height 9
click at [492, 27] on link "Close (⌘W)" at bounding box center [497, 26] width 9 height 9
click at [491, 27] on link "Close (⌘W)" at bounding box center [496, 26] width 9 height 9
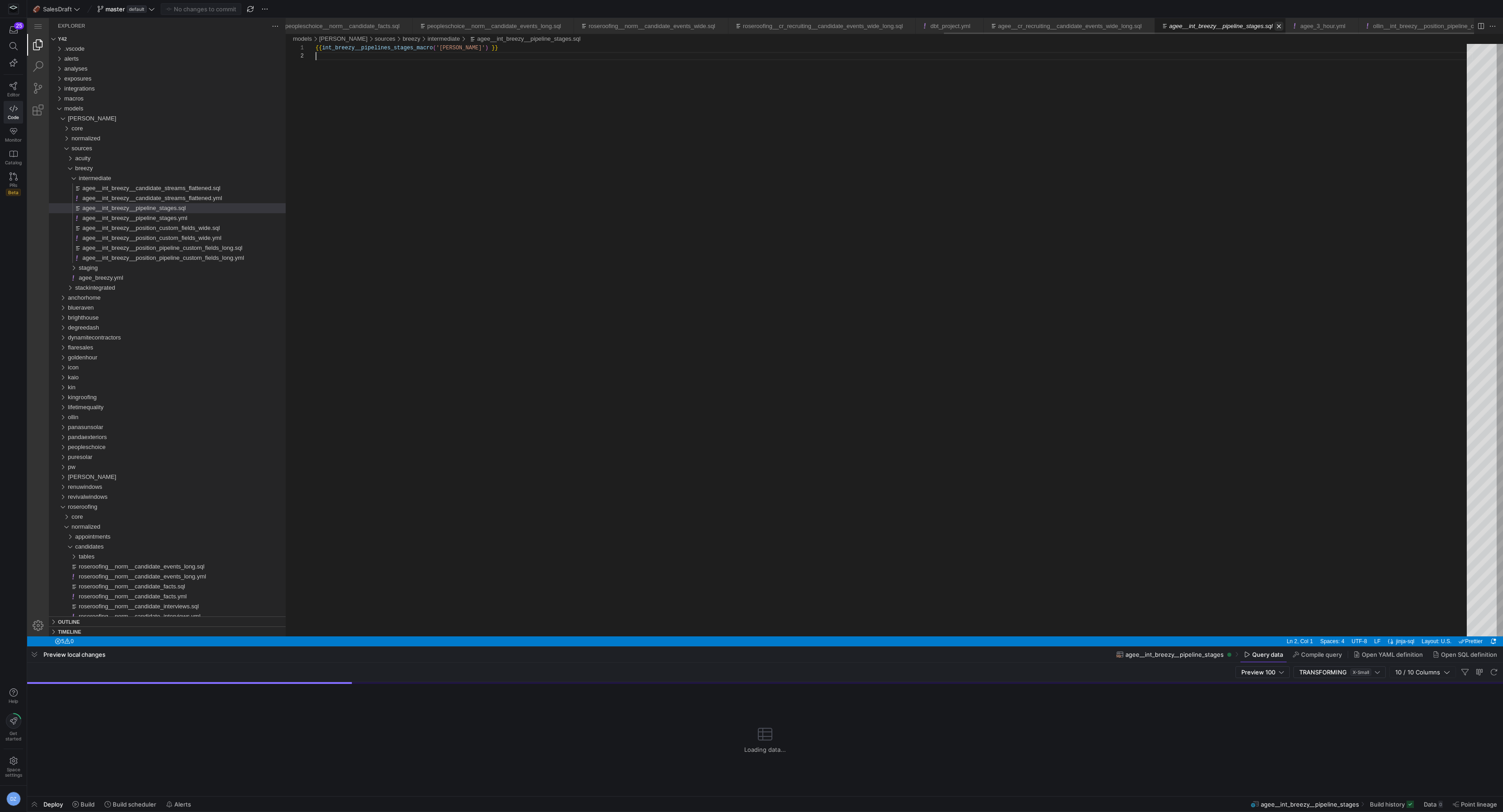
click at [411, 27] on link "Close (⌘W)" at bounding box center [406, 26] width 9 height 9
click at [491, 27] on link "Close (⌘W)" at bounding box center [496, 26] width 9 height 9
click at [422, 27] on link "Close (⌘W)" at bounding box center [417, 26] width 9 height 9
click at [492, 27] on link "Close (⌘W)" at bounding box center [497, 26] width 9 height 9
click at [491, 27] on link "Close (⌘W)" at bounding box center [496, 26] width 9 height 9
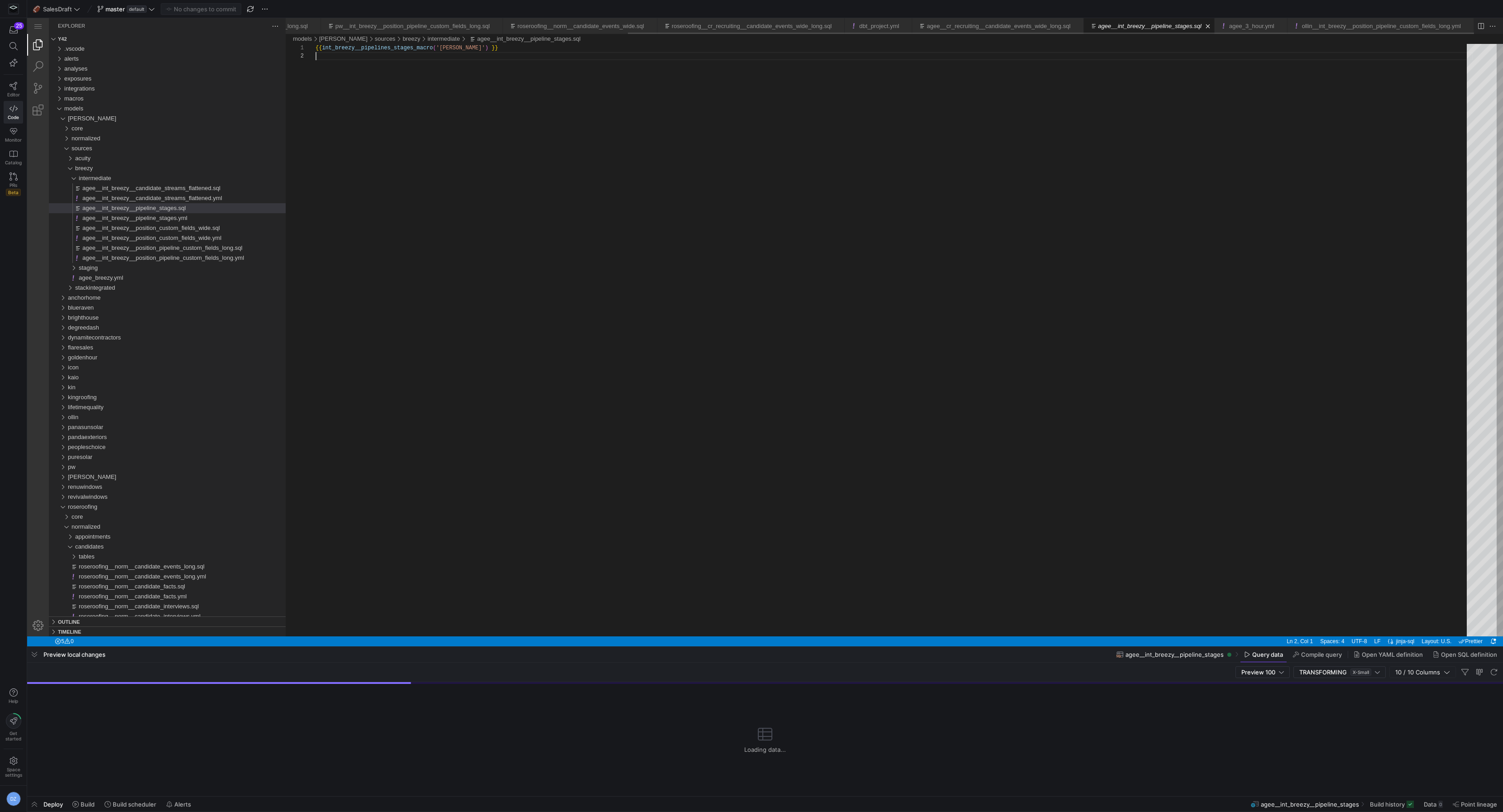
click at [491, 27] on link "Close (⌘W)" at bounding box center [496, 26] width 9 height 9
click at [449, 27] on link "Close (⌘W)" at bounding box center [445, 26] width 9 height 9
click at [491, 27] on link "Close (⌘W)" at bounding box center [496, 26] width 9 height 9
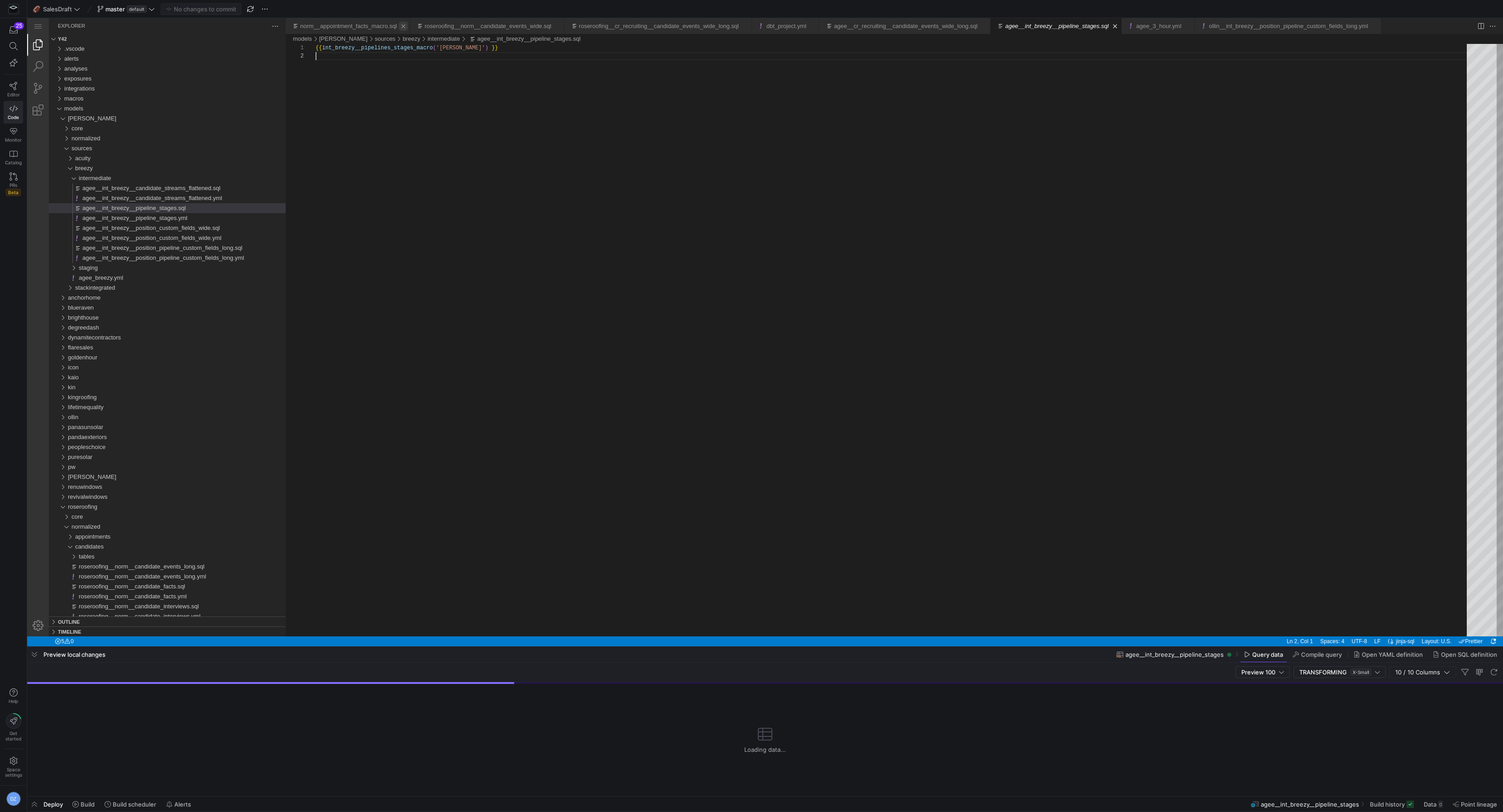
click at [407, 26] on link "Close (⌘W)" at bounding box center [403, 26] width 9 height 9
click at [438, 25] on link "Close (⌘W)" at bounding box center [433, 26] width 9 height 9
click at [471, 27] on link "Close (⌘W)" at bounding box center [466, 26] width 9 height 9
click at [349, 25] on link "Close (⌘W)" at bounding box center [346, 26] width 9 height 9
click at [455, 25] on link "Close (⌘W)" at bounding box center [450, 26] width 9 height 9
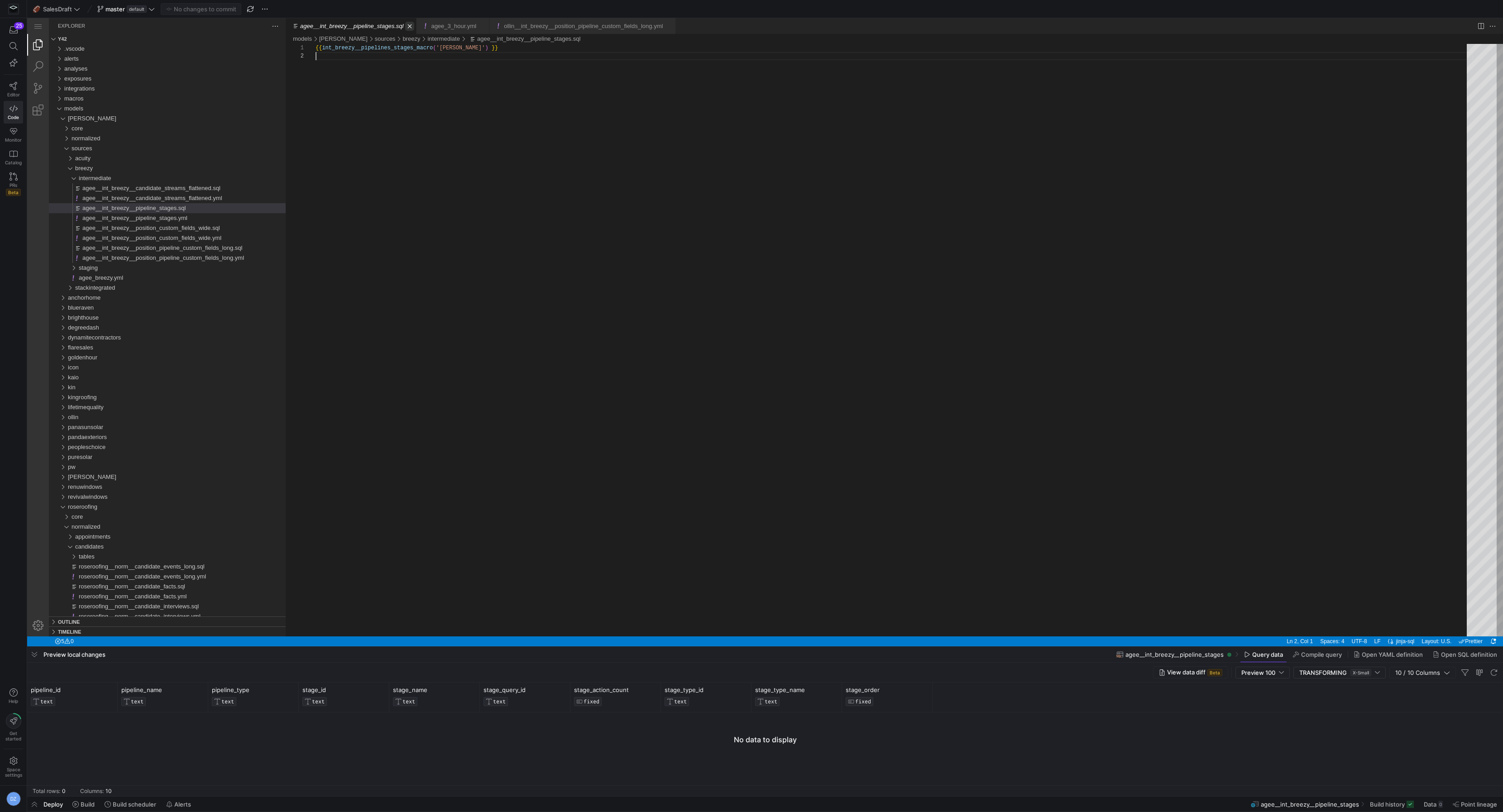
click at [412, 27] on link "Close (⌘W)" at bounding box center [410, 26] width 9 height 9
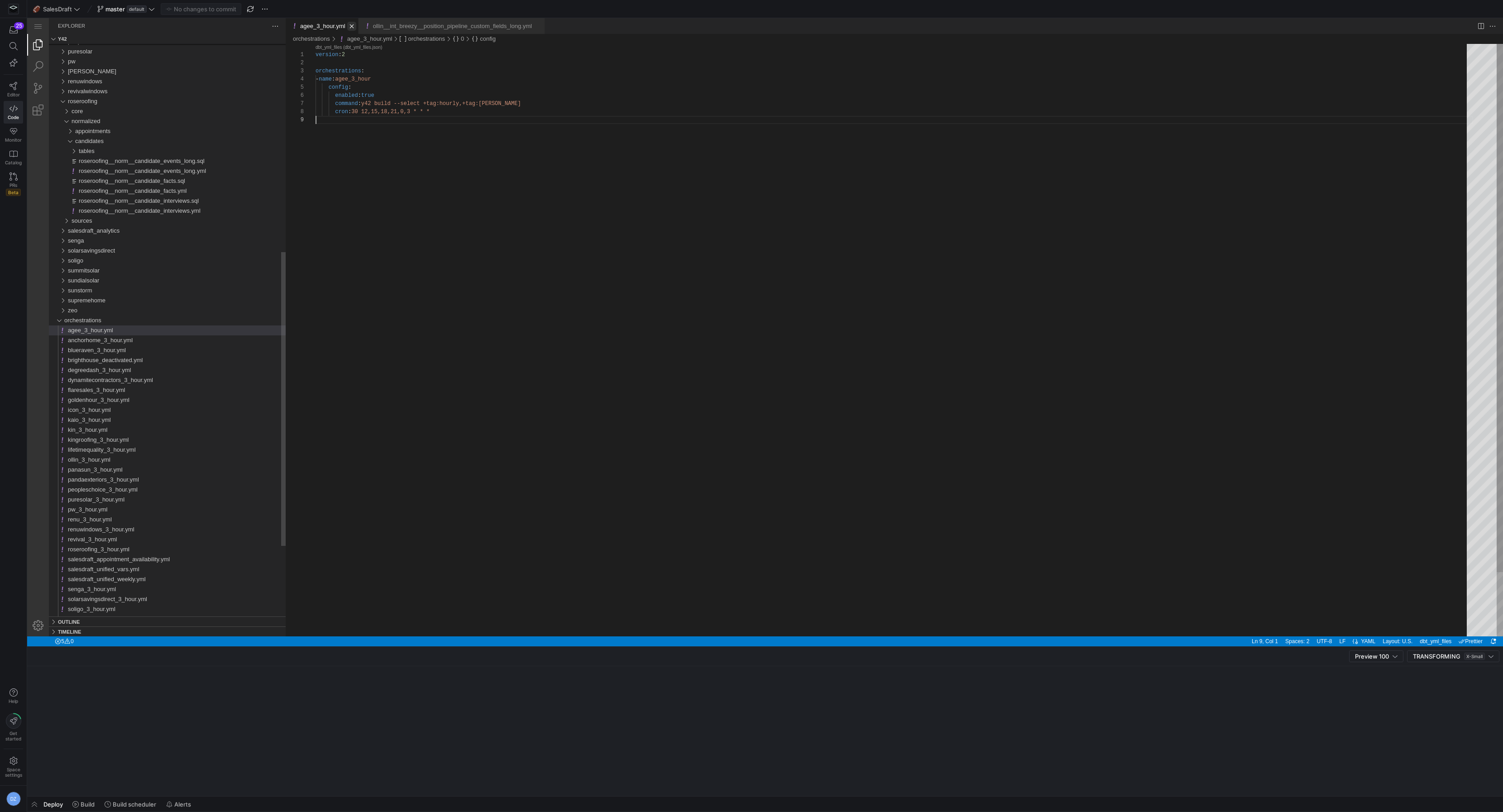
scroll to position [65, 0]
click at [351, 25] on link "Close (⌘W)" at bounding box center [352, 26] width 9 height 9
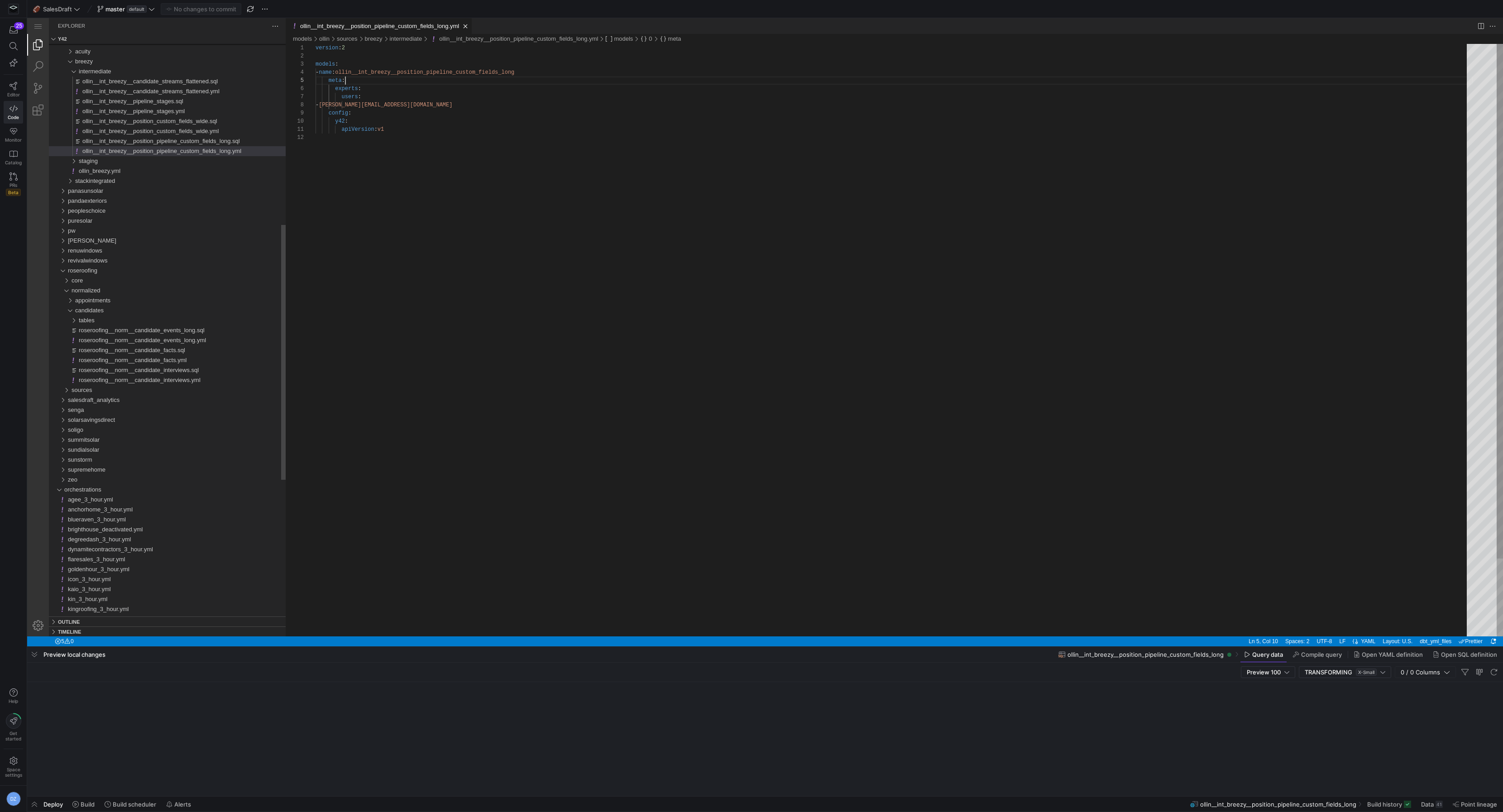
scroll to position [33, 29]
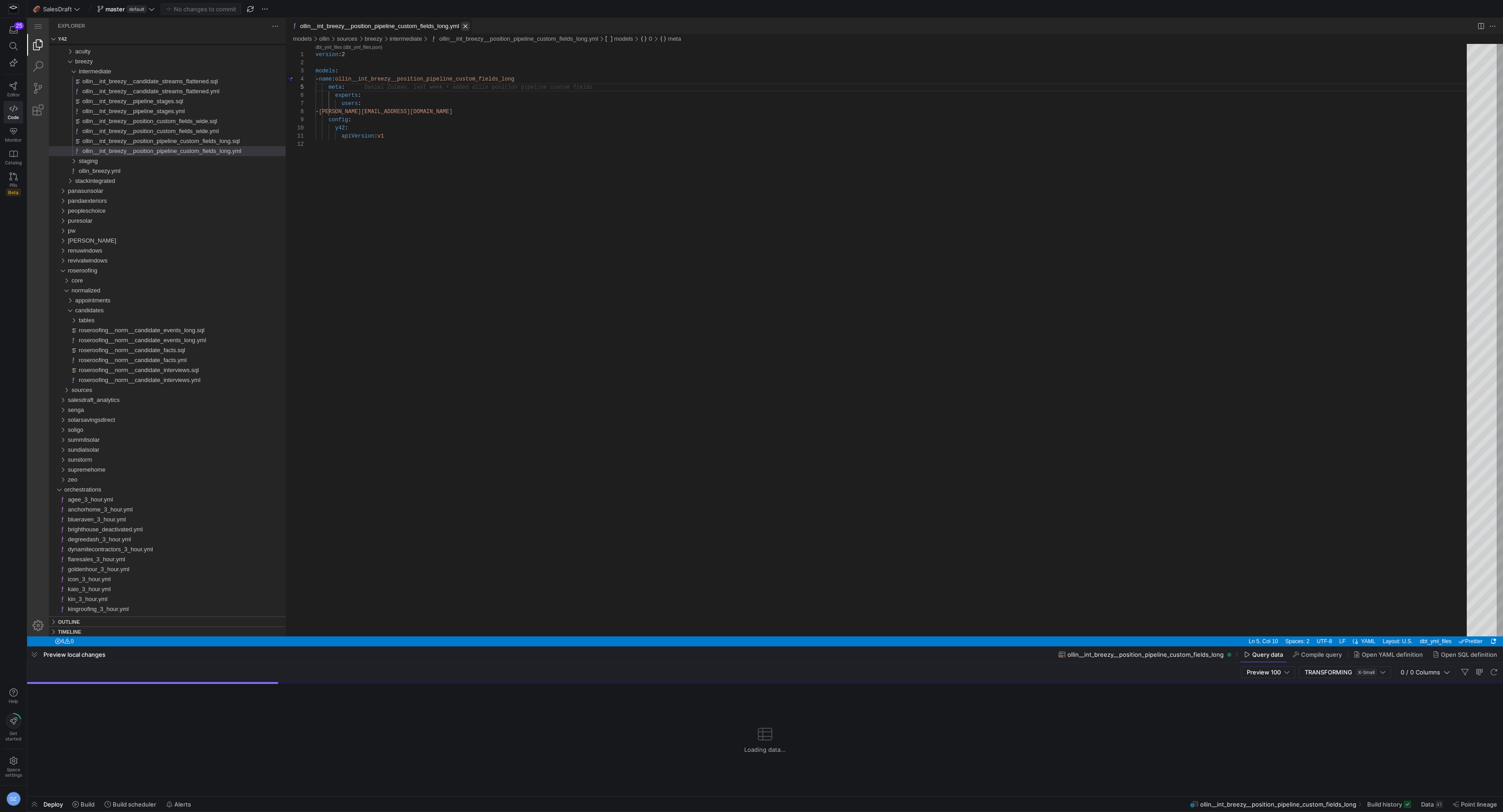
click at [470, 24] on link "Close (⌘W)" at bounding box center [465, 26] width 9 height 9
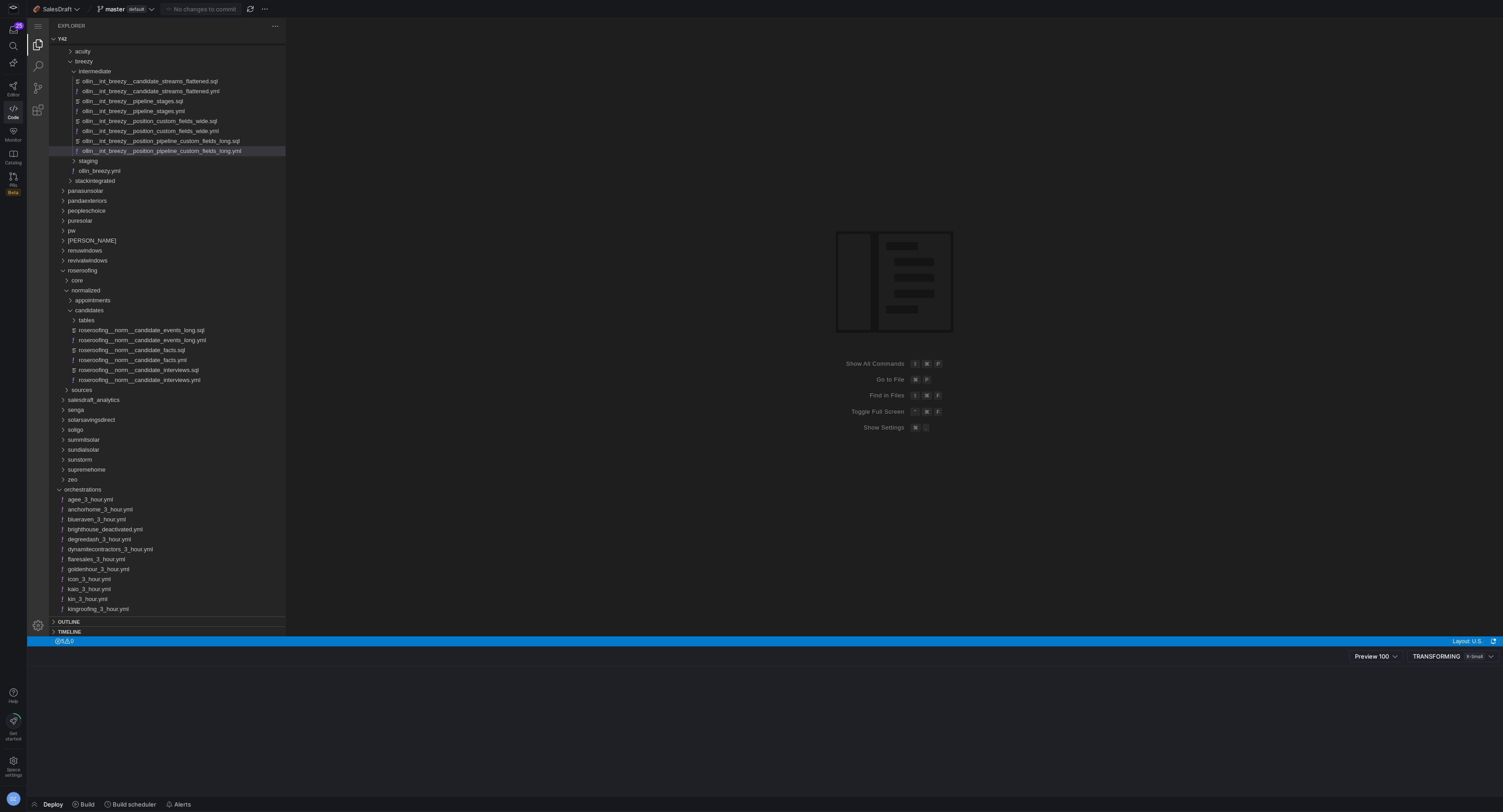
click at [484, 151] on div "Group 1 (empty)" at bounding box center [894, 326] width 1218 height 618
